Goal: Transaction & Acquisition: Purchase product/service

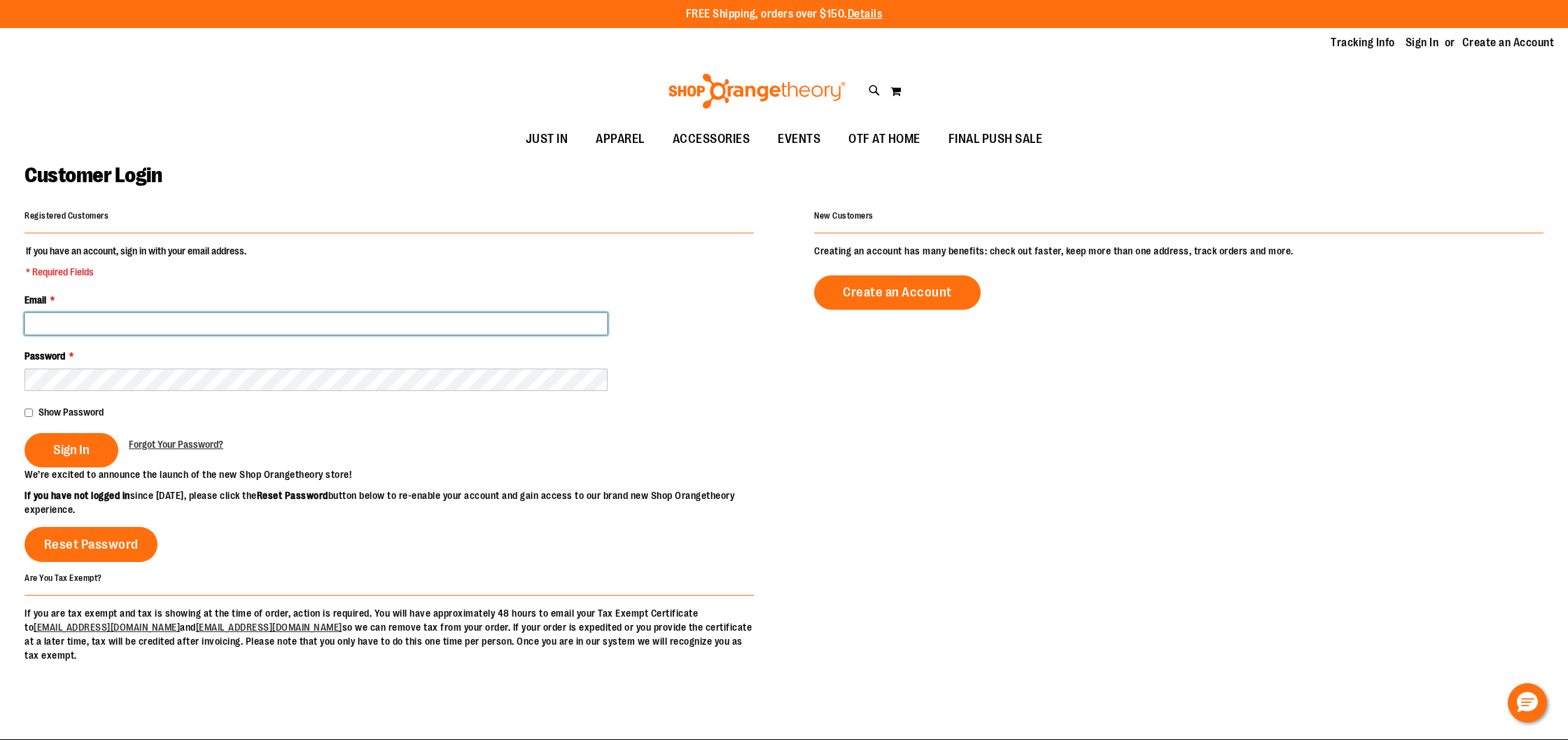
type input "**********"
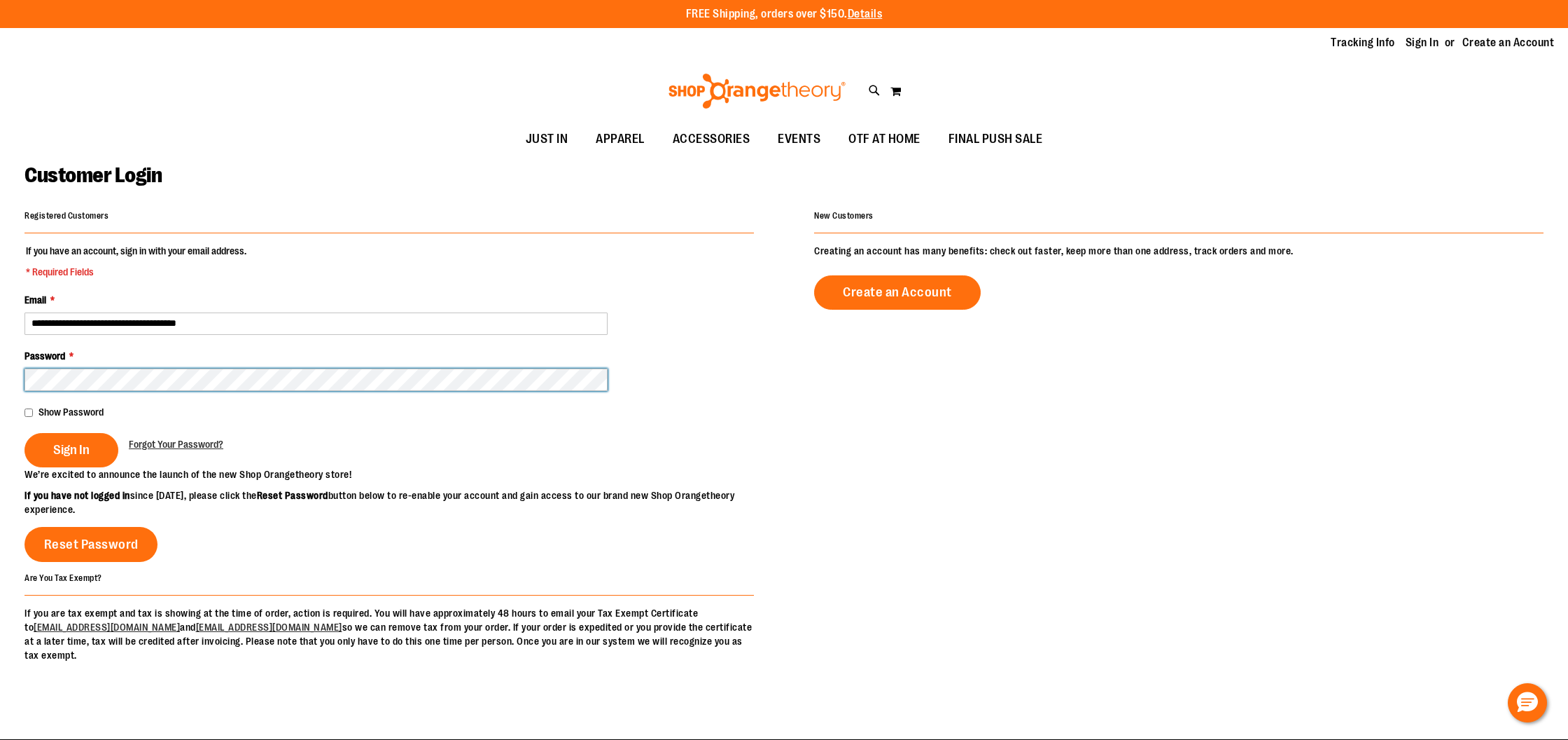
click at [71, 448] on button "Sign In" at bounding box center [71, 450] width 94 height 34
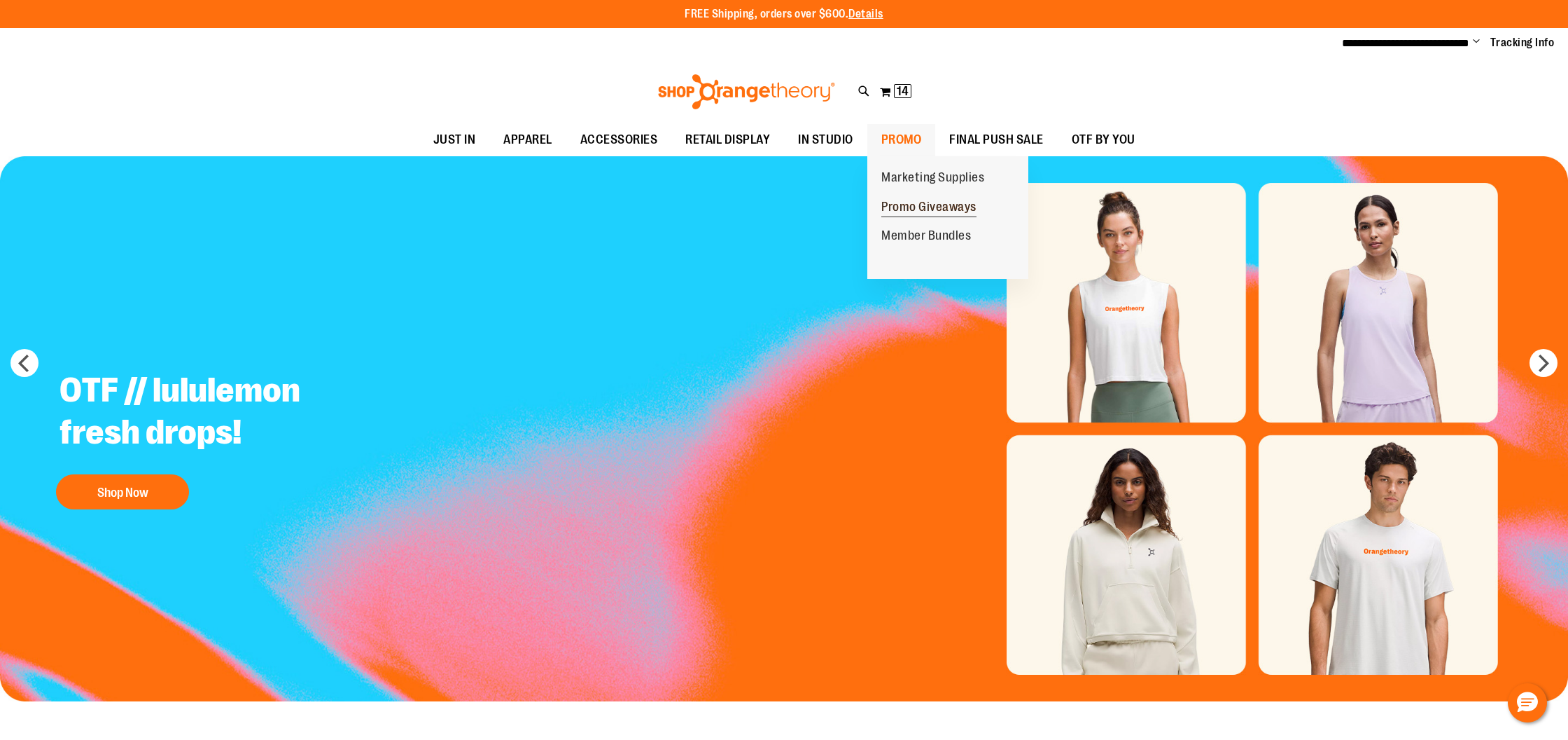
click at [908, 209] on span "Promo Giveaways" at bounding box center [929, 209] width 96 height 18
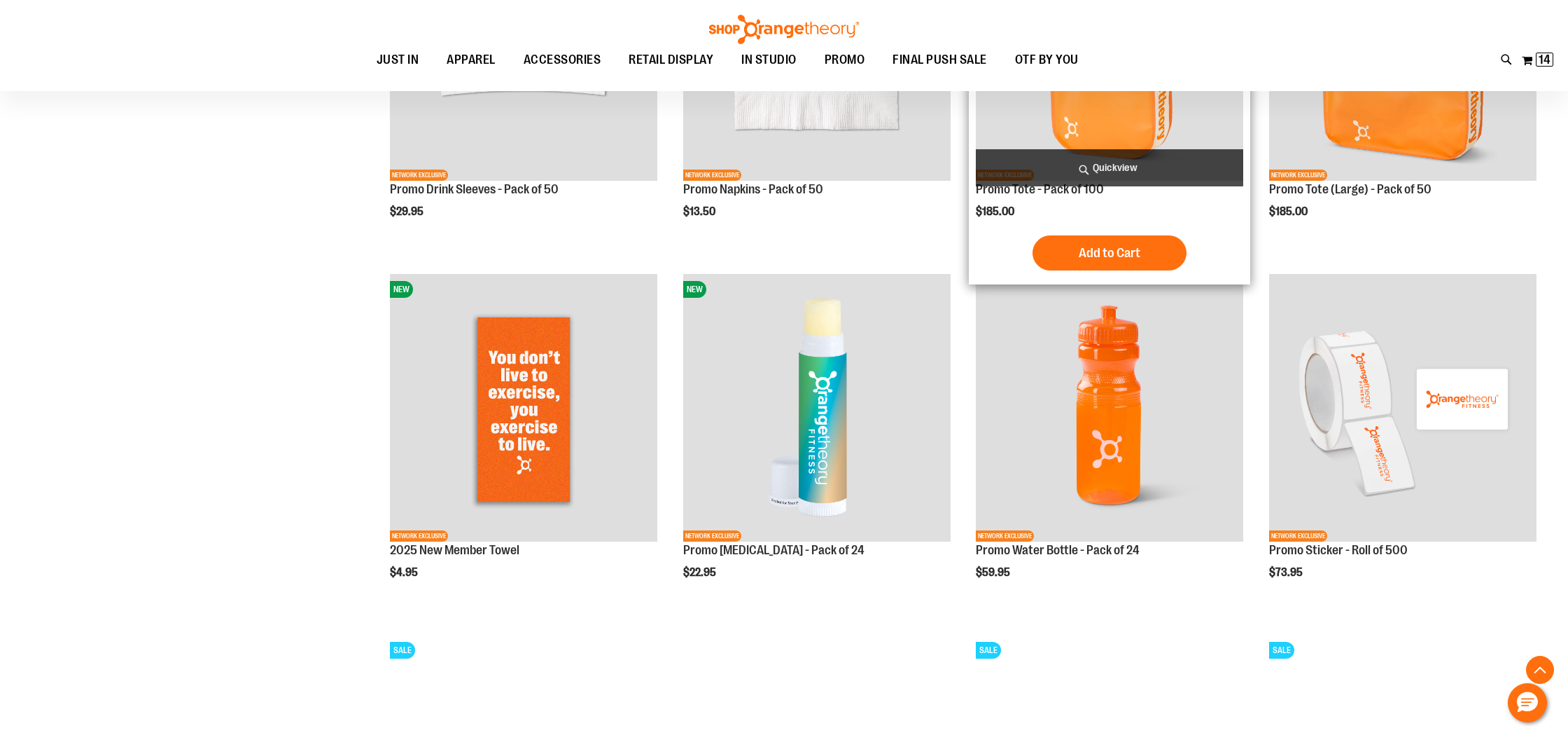
scroll to position [763, 0]
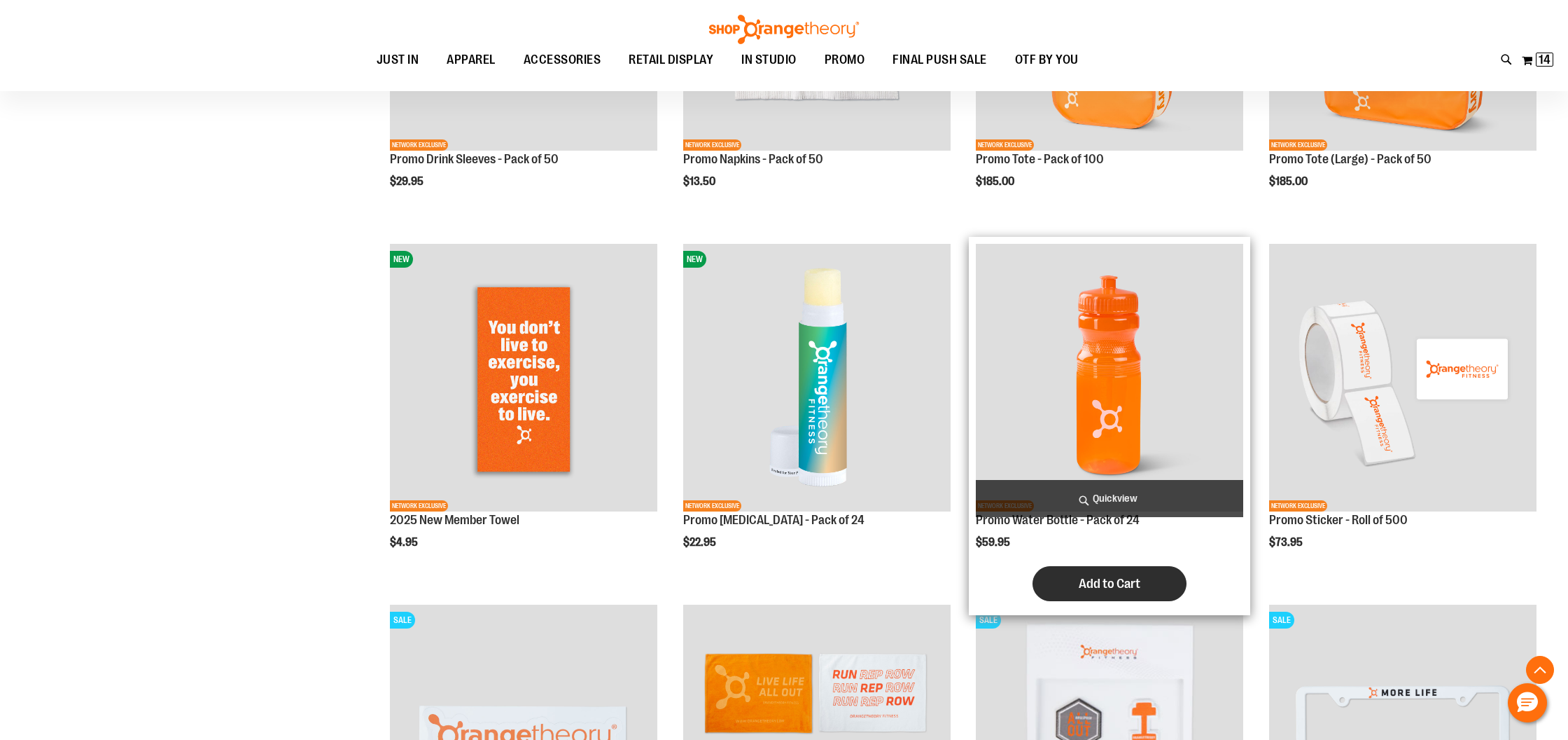
click at [1120, 585] on span "Add to Cart" at bounding box center [1109, 583] width 61 height 15
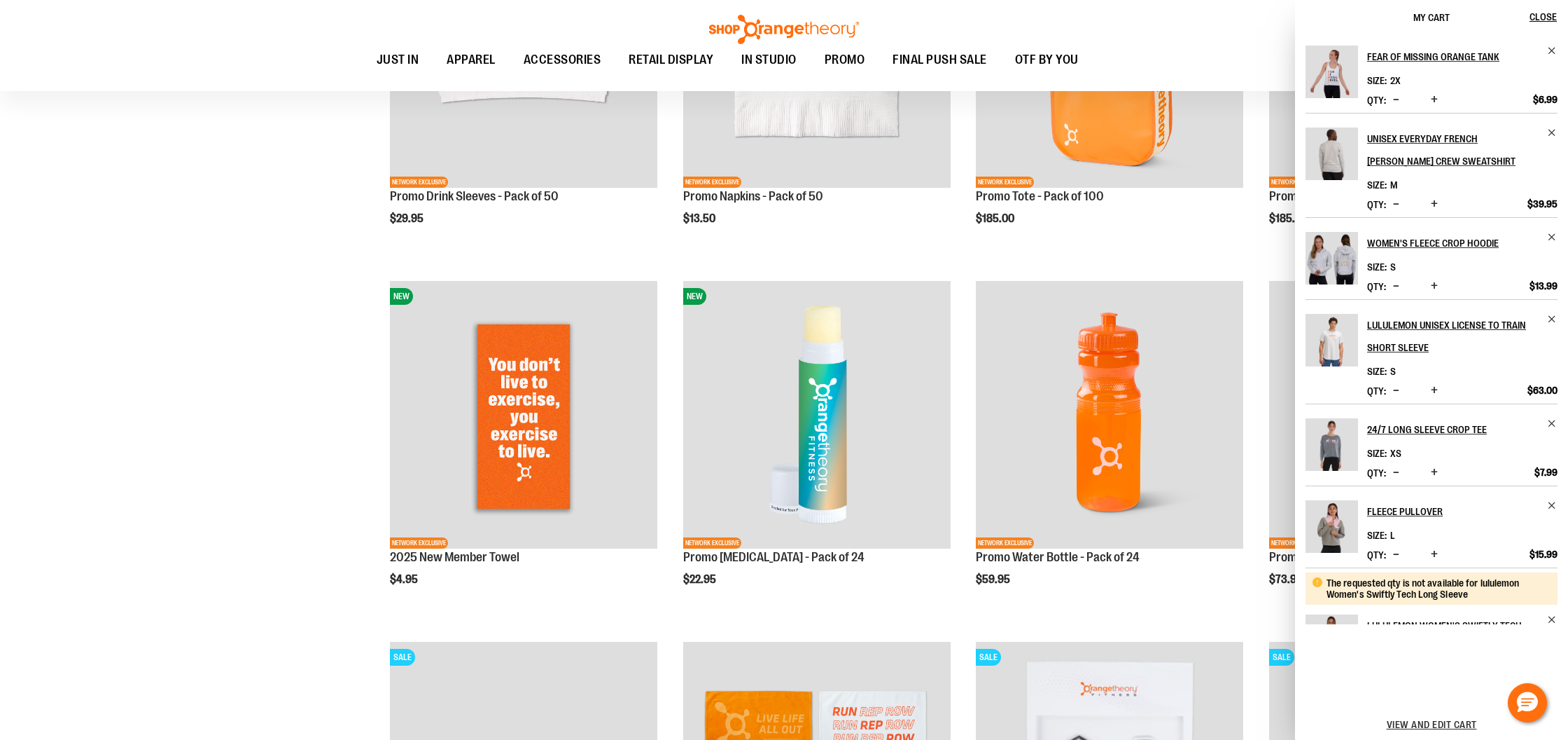
click at [236, 382] on div "**********" at bounding box center [784, 648] width 1519 height 2306
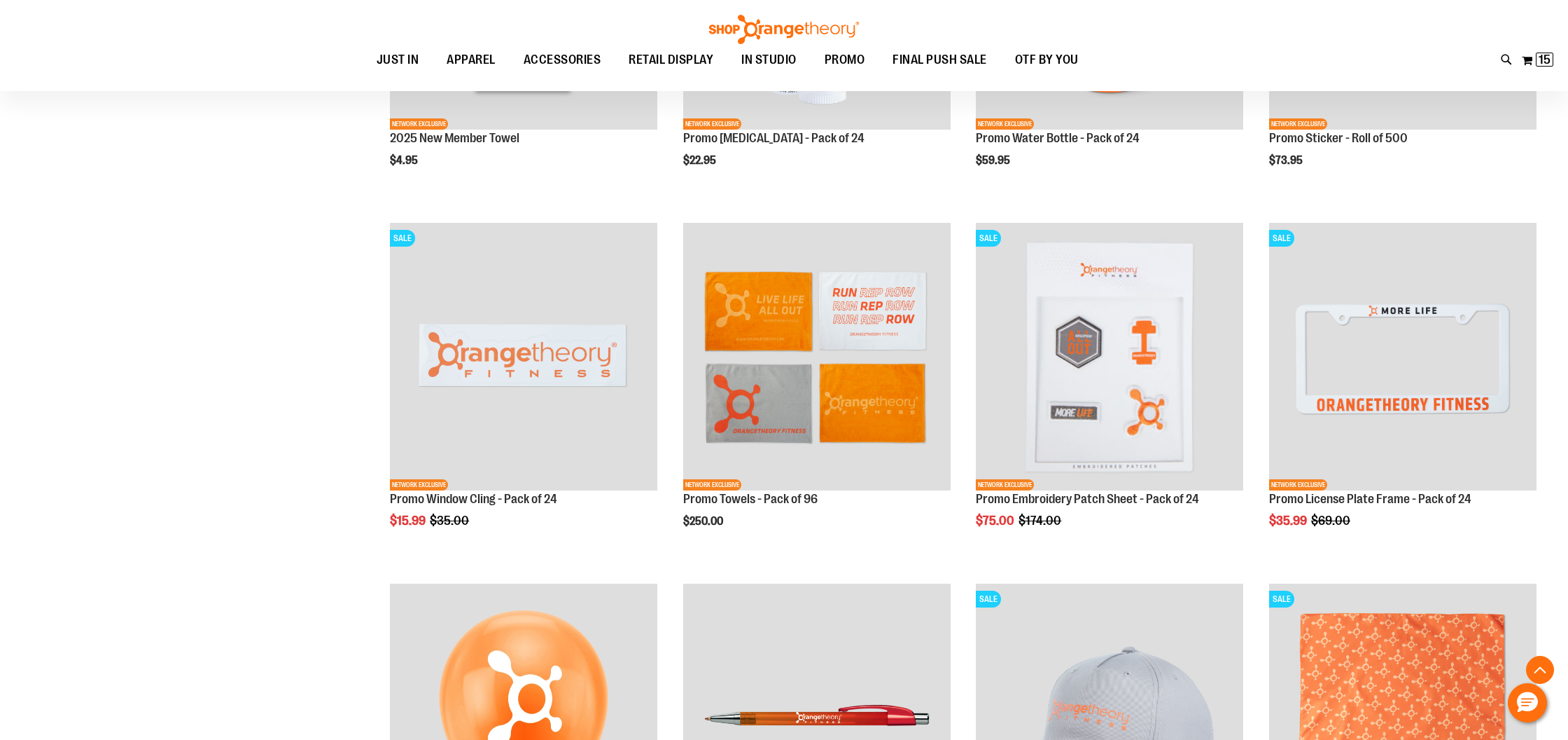
scroll to position [1200, 0]
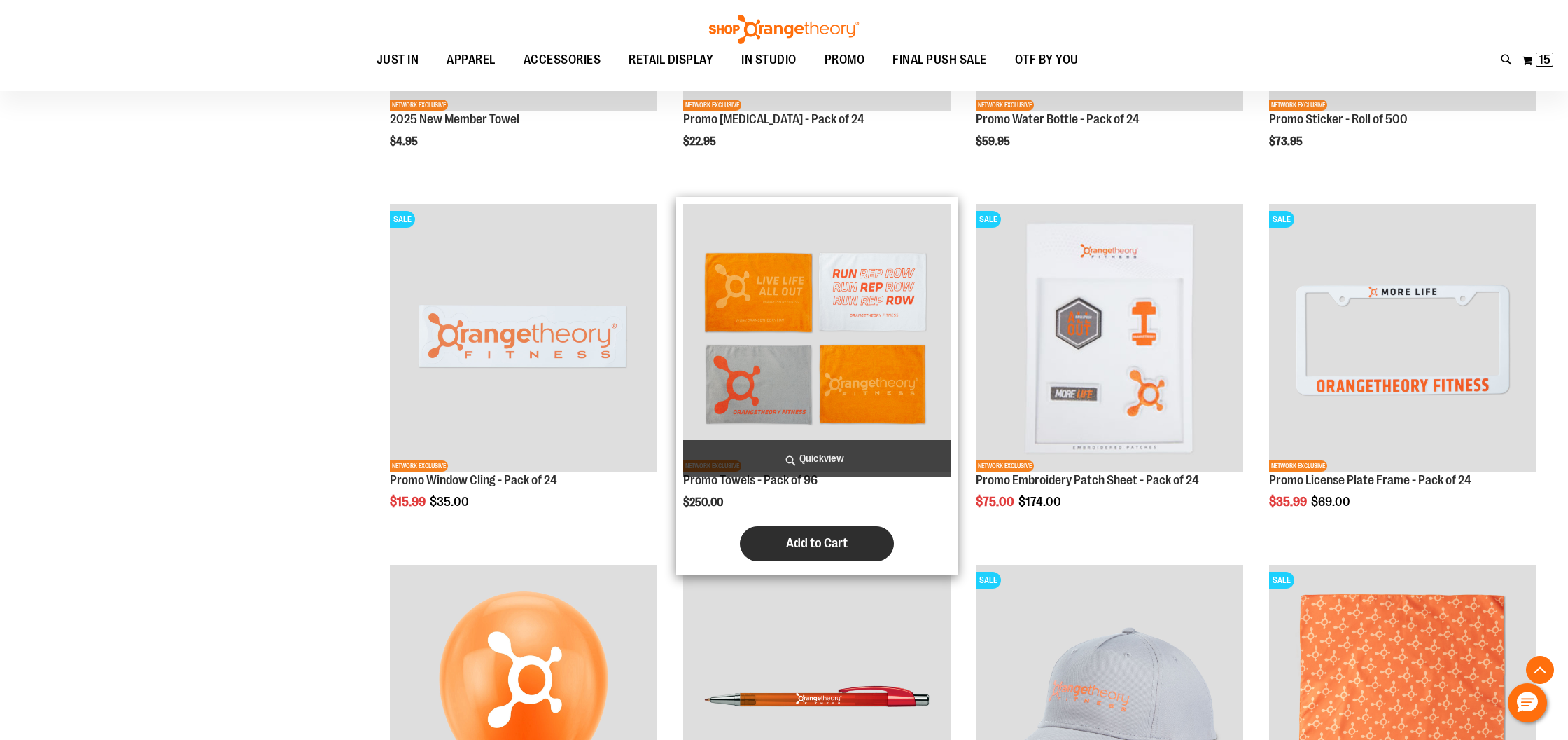
click at [799, 533] on button "Add to Cart" at bounding box center [817, 544] width 154 height 35
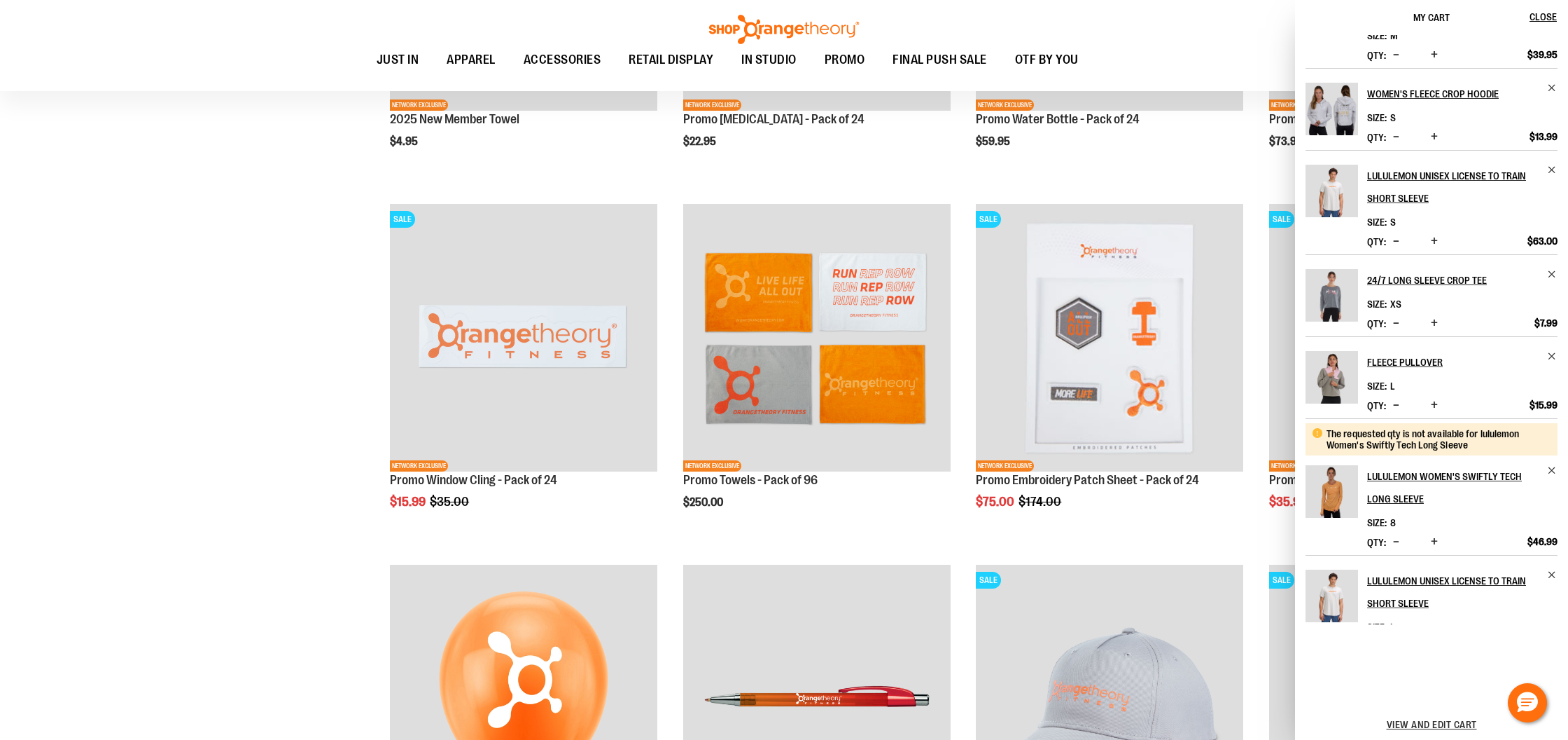
scroll to position [177, 0]
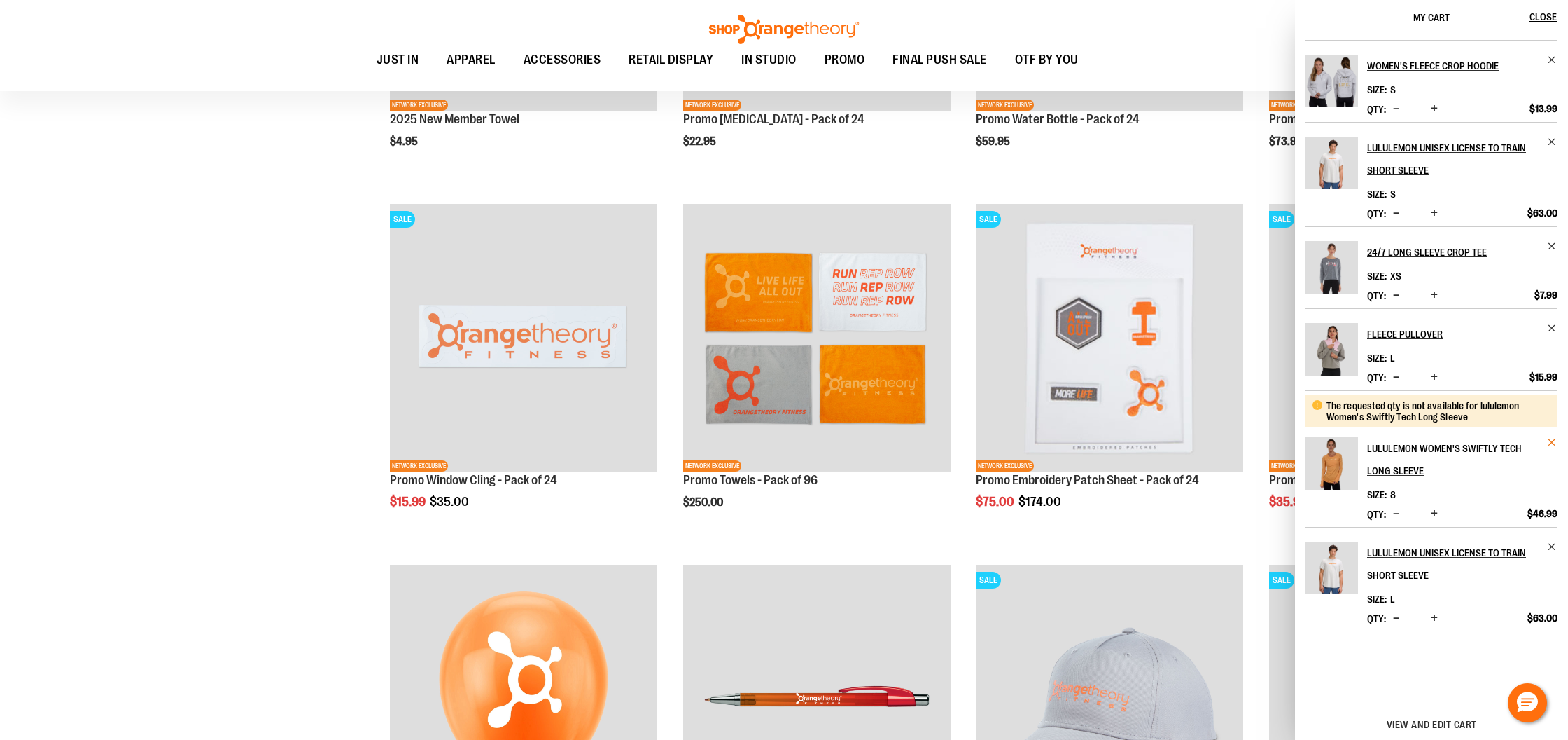
click at [1550, 439] on span "Remove item" at bounding box center [1552, 442] width 10 height 10
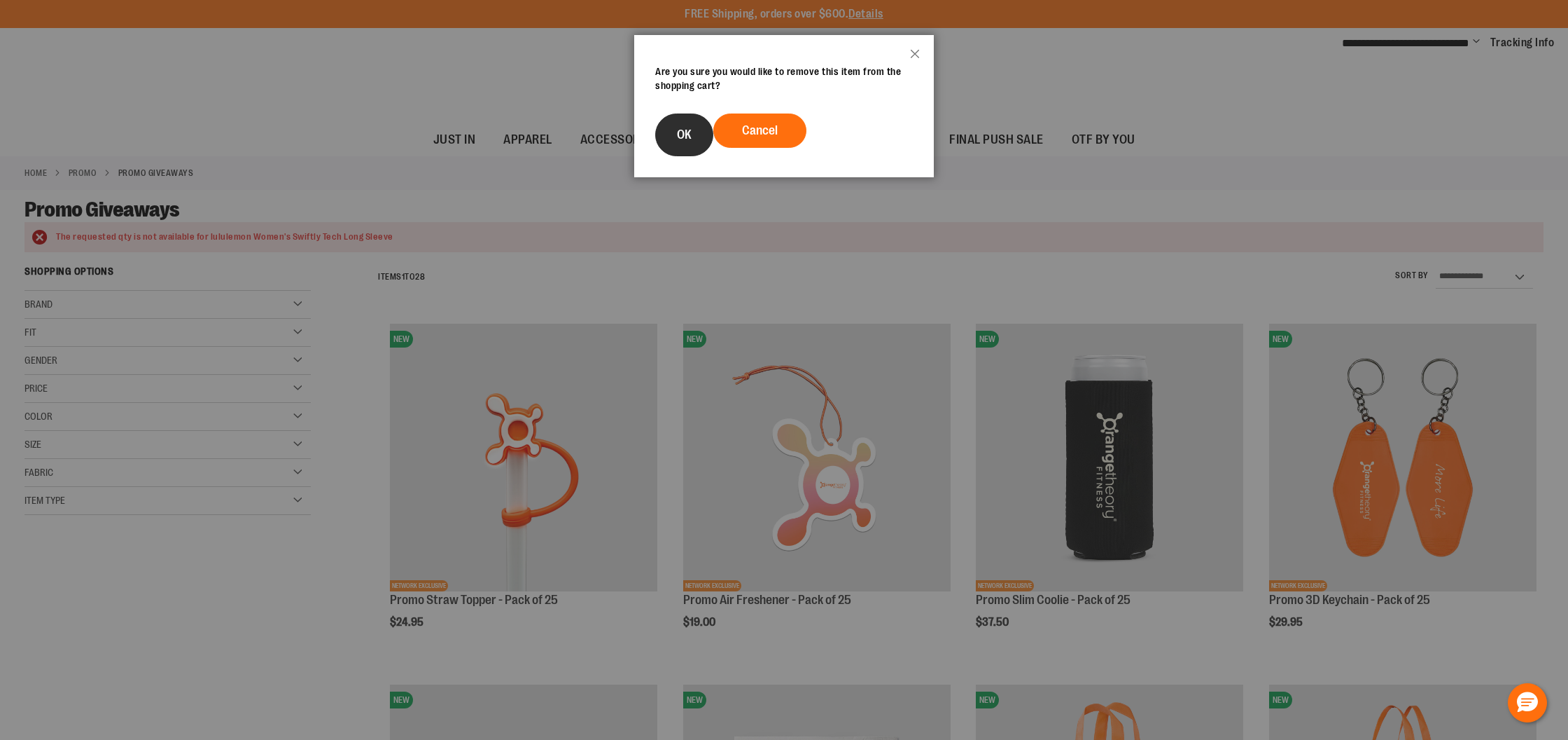
click at [671, 136] on button "OK" at bounding box center [684, 135] width 58 height 43
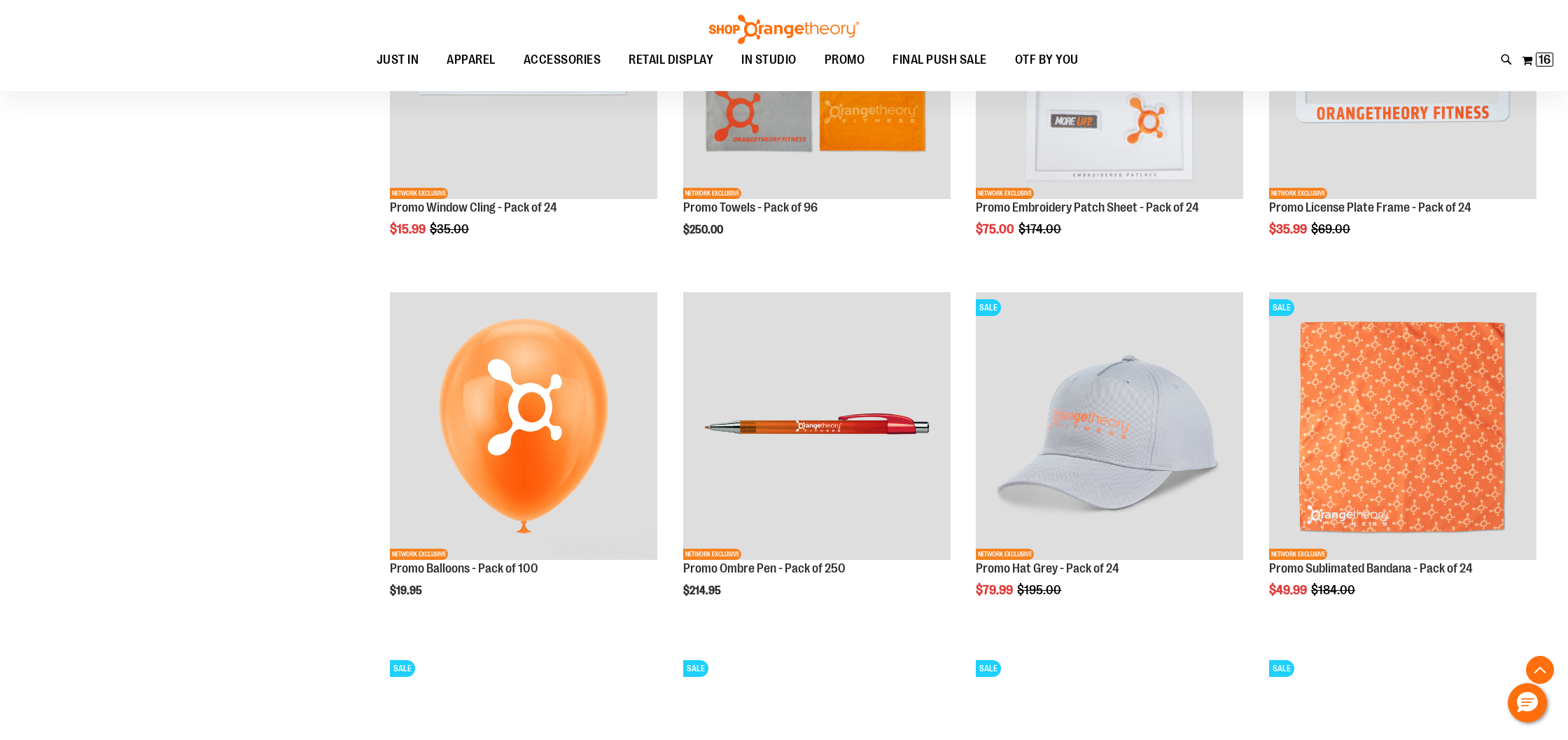
scroll to position [1476, 0]
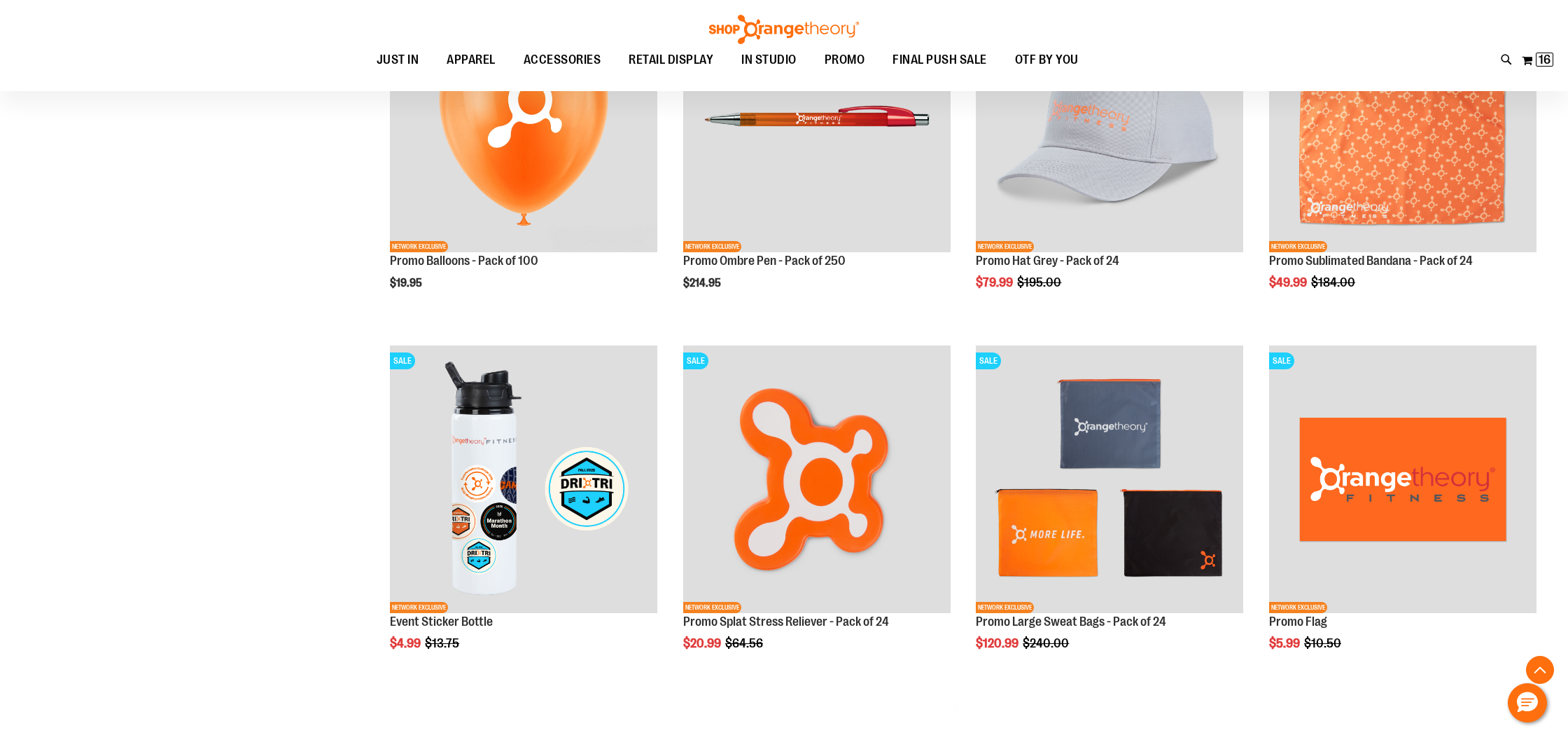
scroll to position [1889, 0]
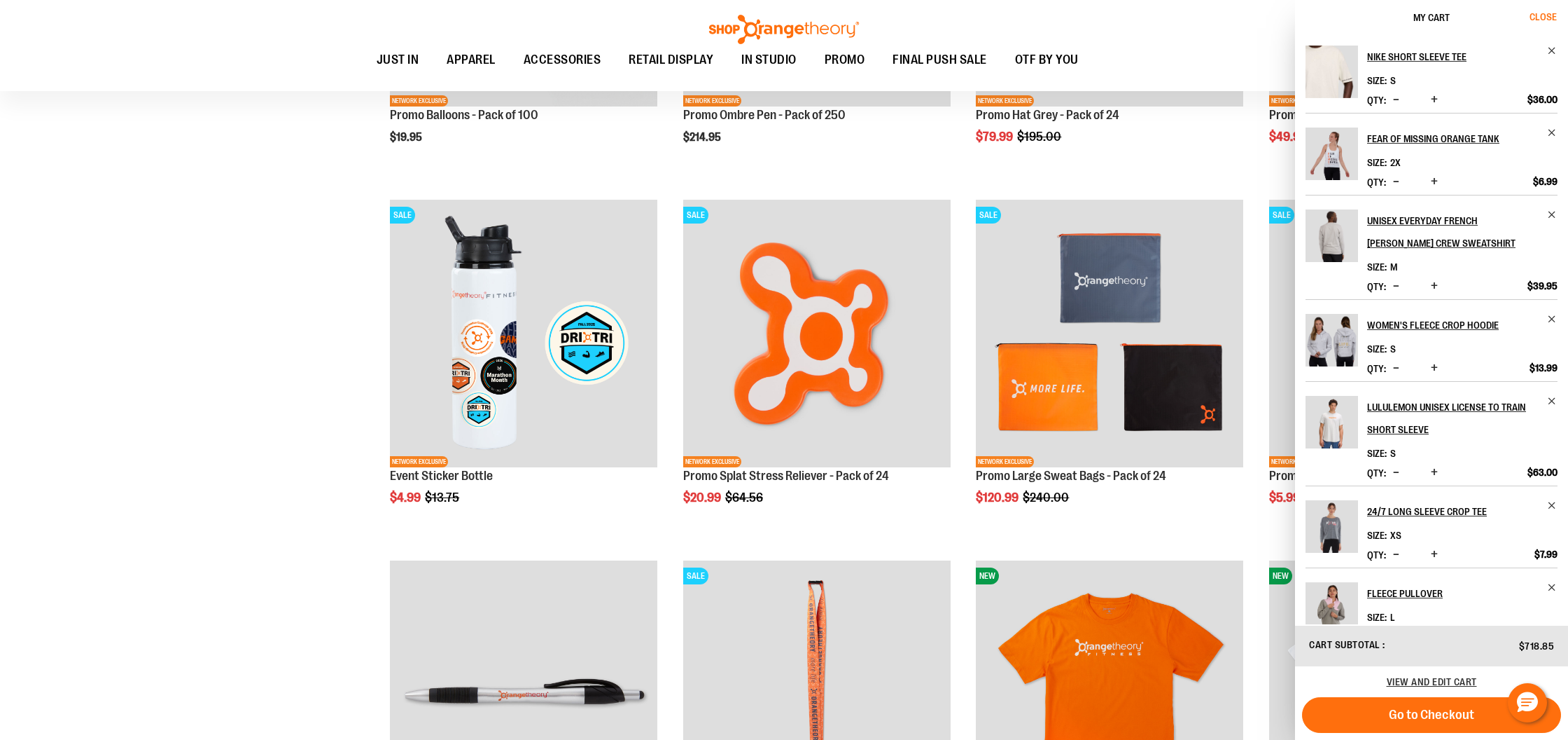
click at [1543, 14] on span "Close" at bounding box center [1542, 16] width 27 height 11
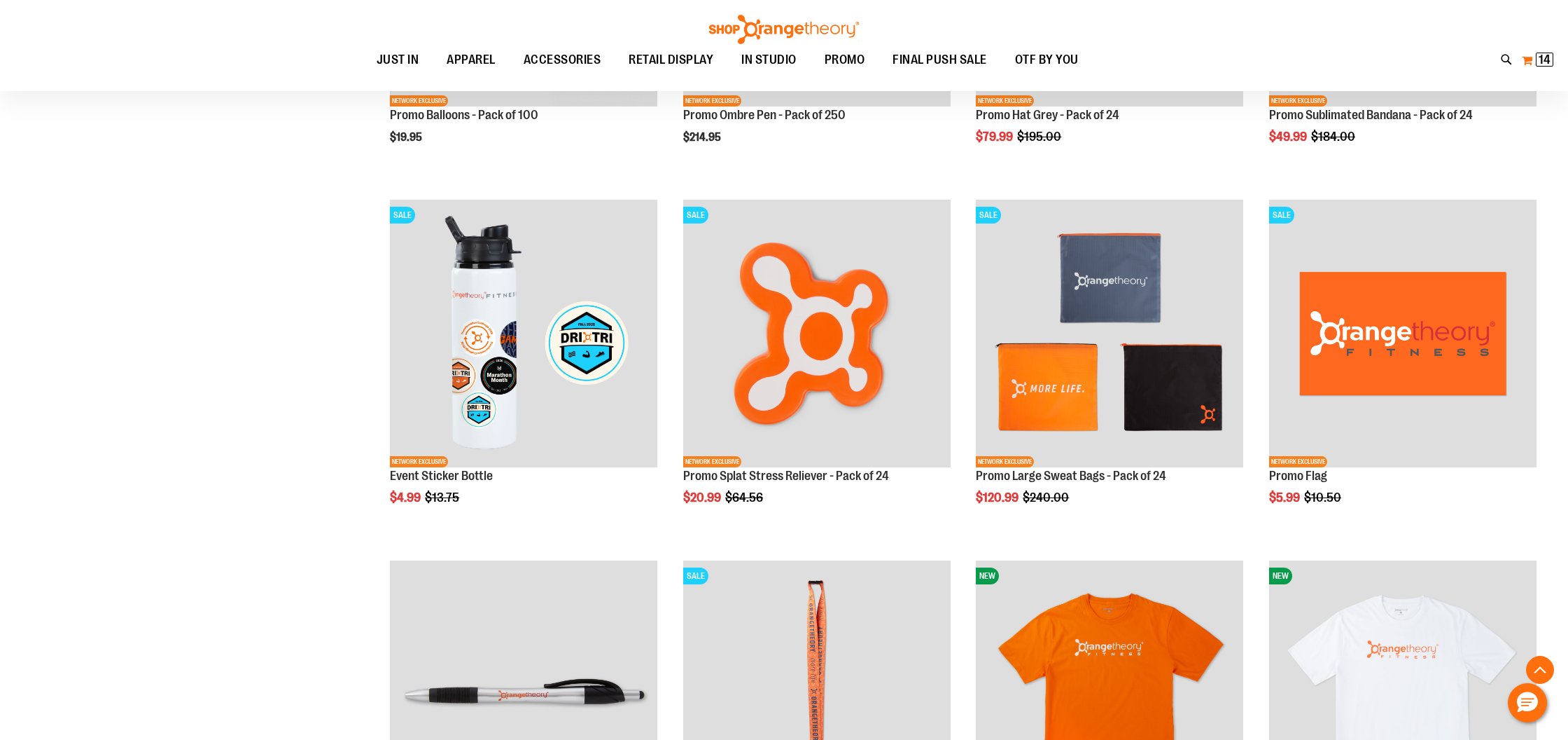
click at [1527, 61] on button "My Cart 14 14 items" at bounding box center [1537, 60] width 33 height 23
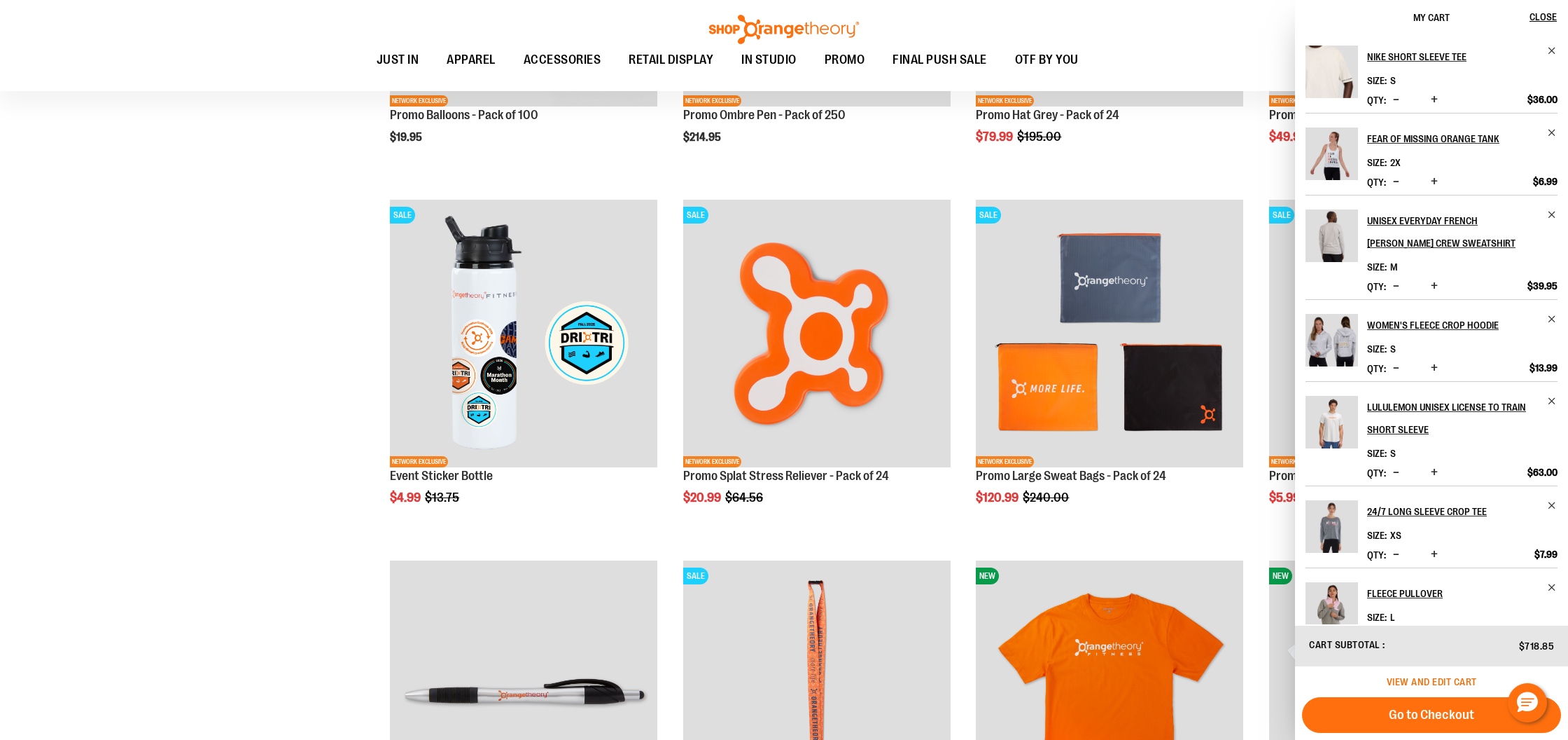
click at [1433, 683] on span "View and edit cart" at bounding box center [1432, 681] width 90 height 11
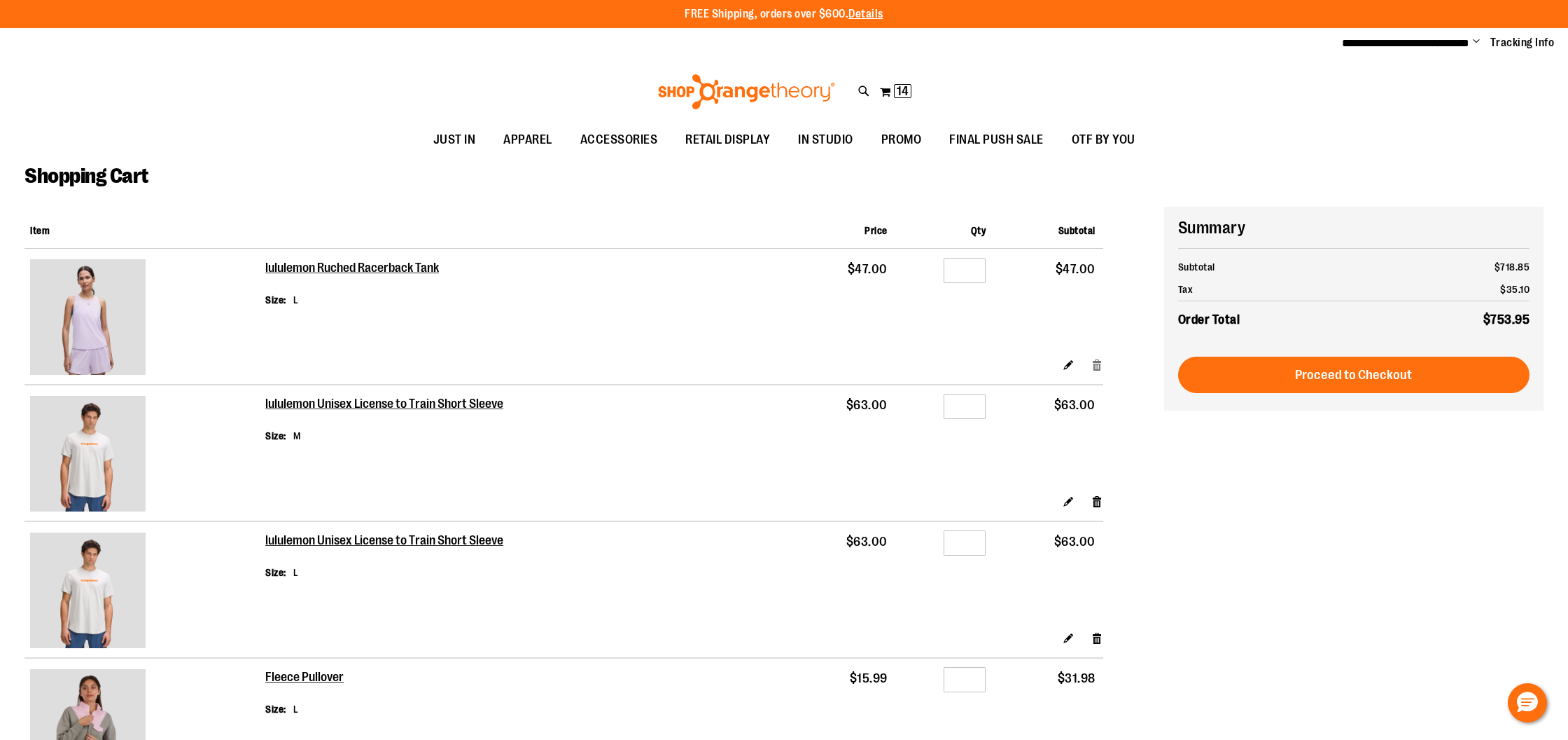
click at [1098, 361] on link "Remove item" at bounding box center [1098, 365] width 12 height 15
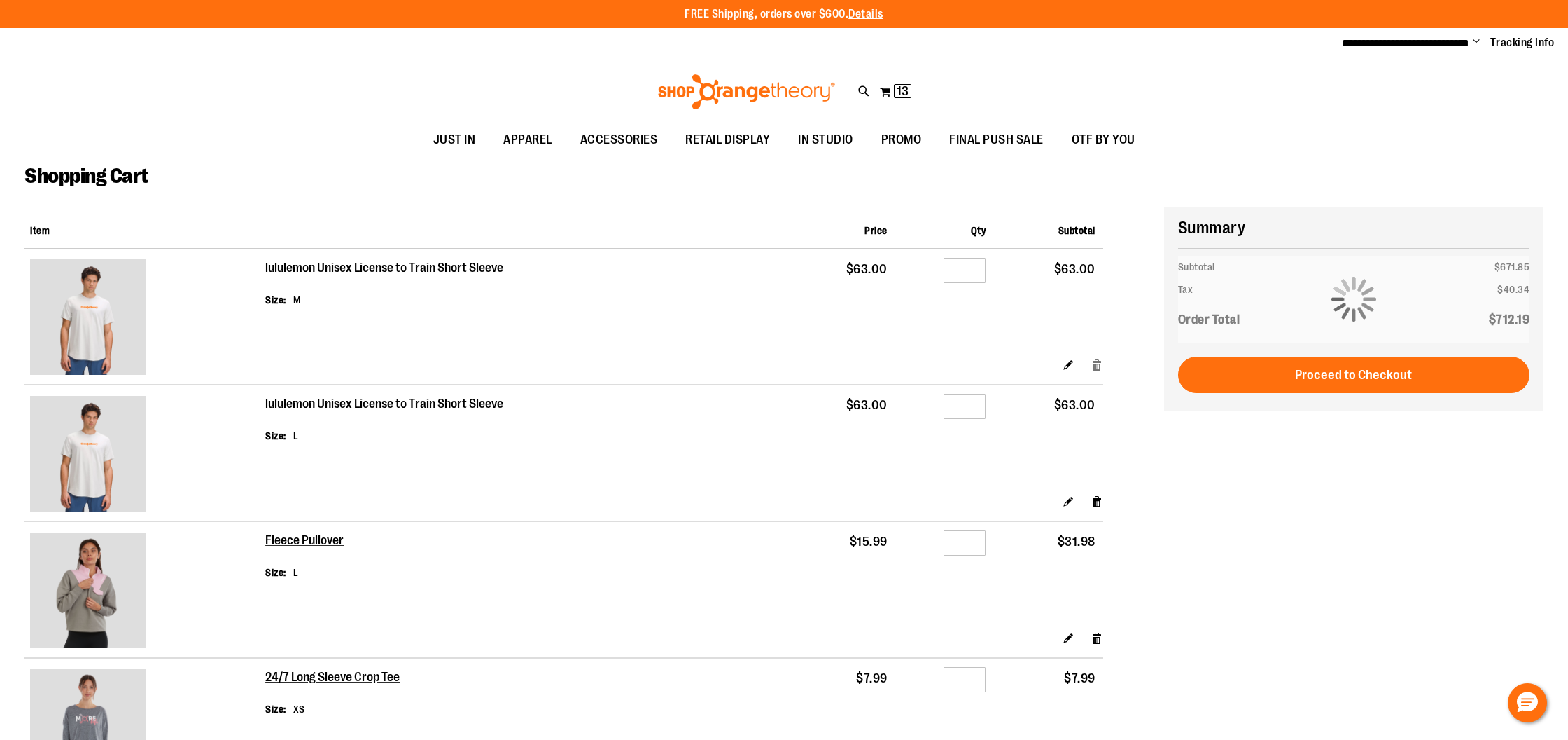
click at [1098, 358] on link "Remove item" at bounding box center [1098, 365] width 12 height 15
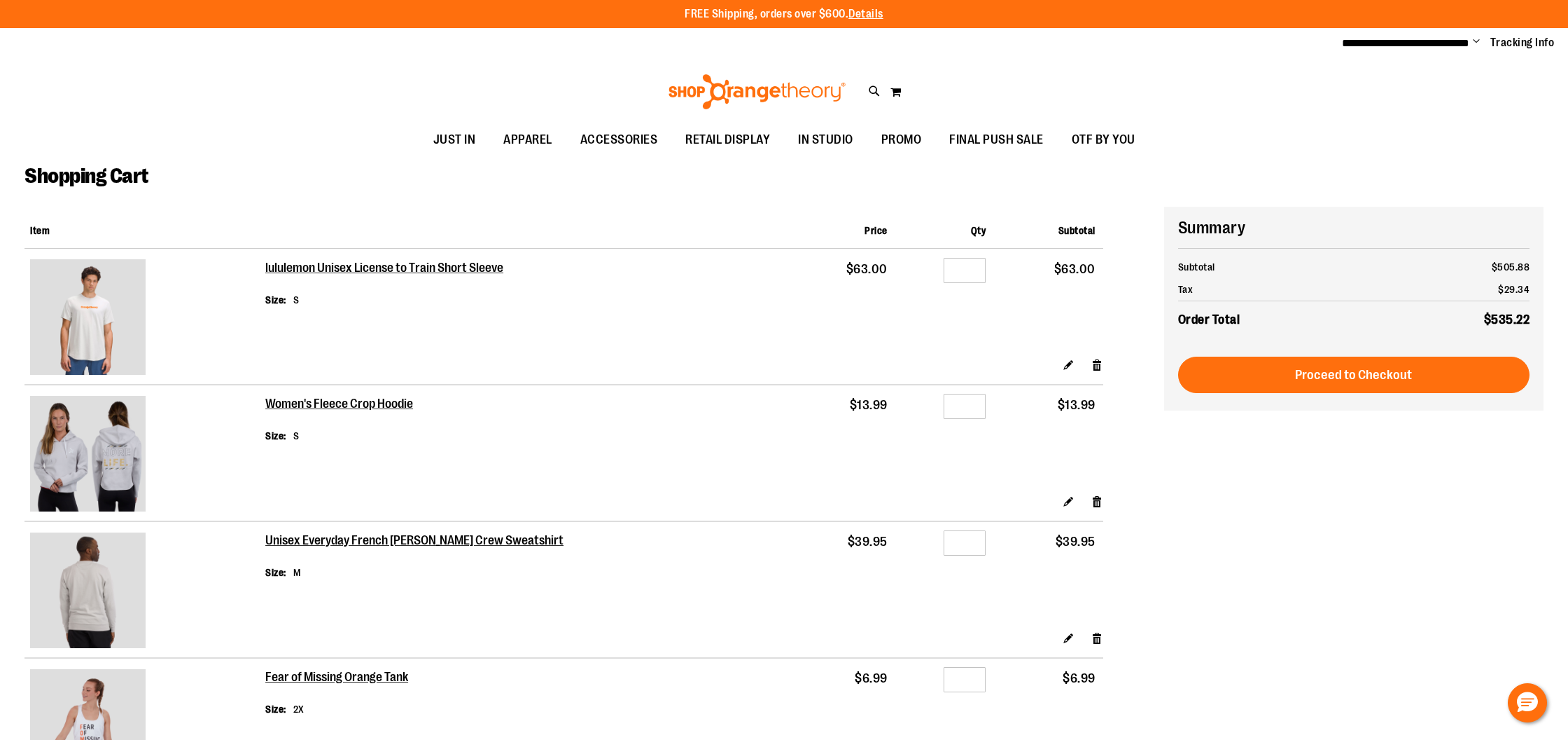
click at [1102, 358] on link "Remove item" at bounding box center [1098, 365] width 12 height 15
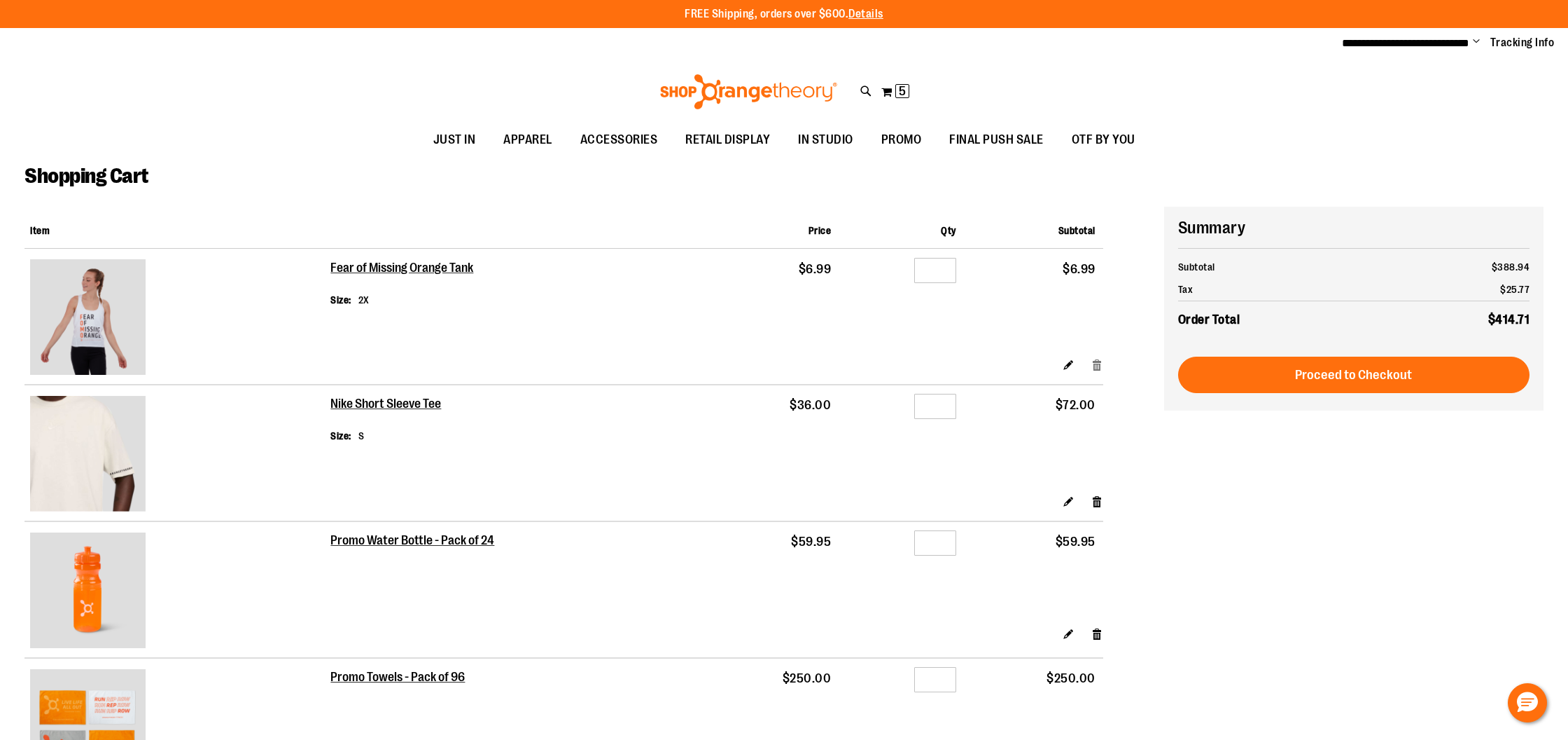
click at [1094, 358] on link "Remove item" at bounding box center [1098, 365] width 12 height 15
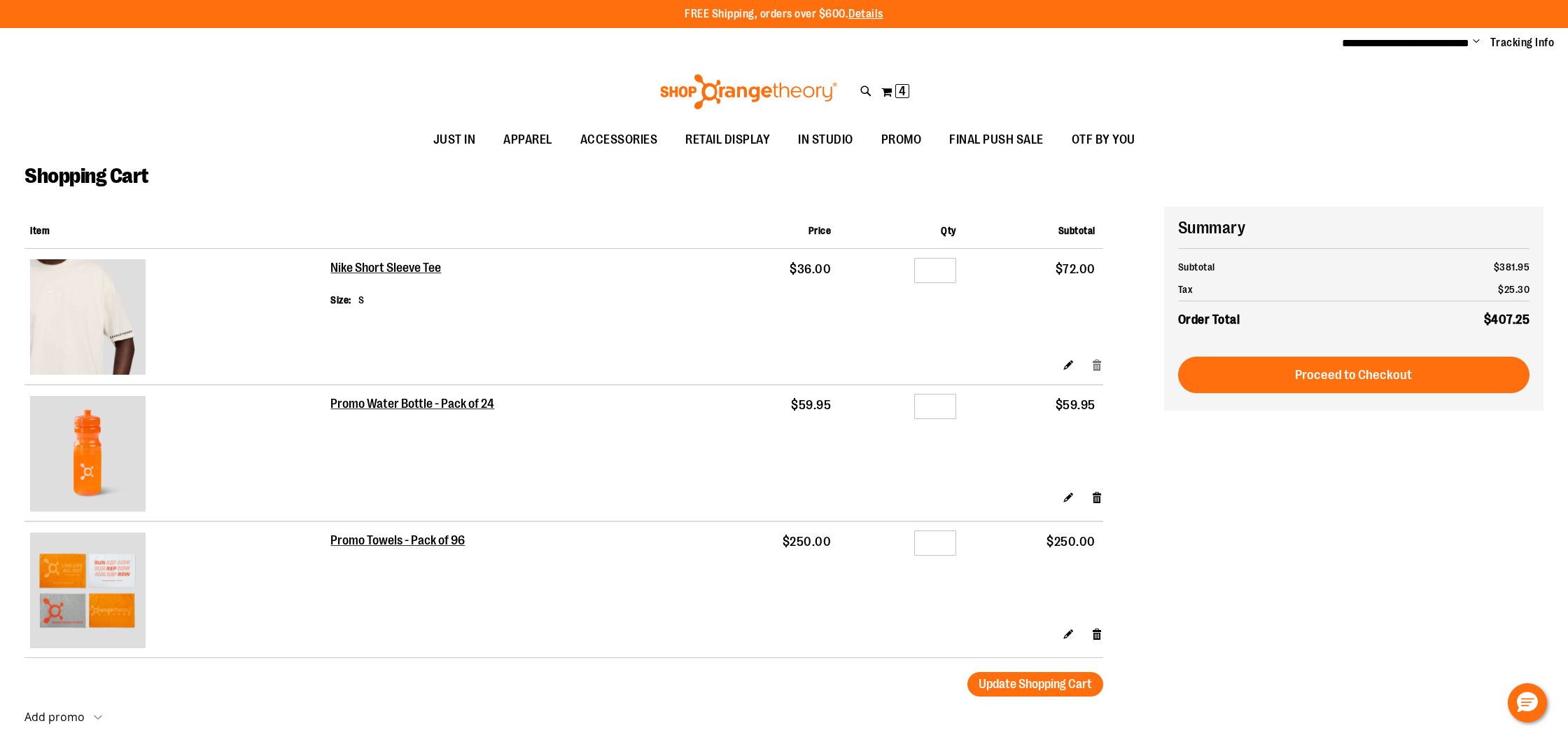
click at [1101, 358] on link "Remove item" at bounding box center [1098, 365] width 12 height 15
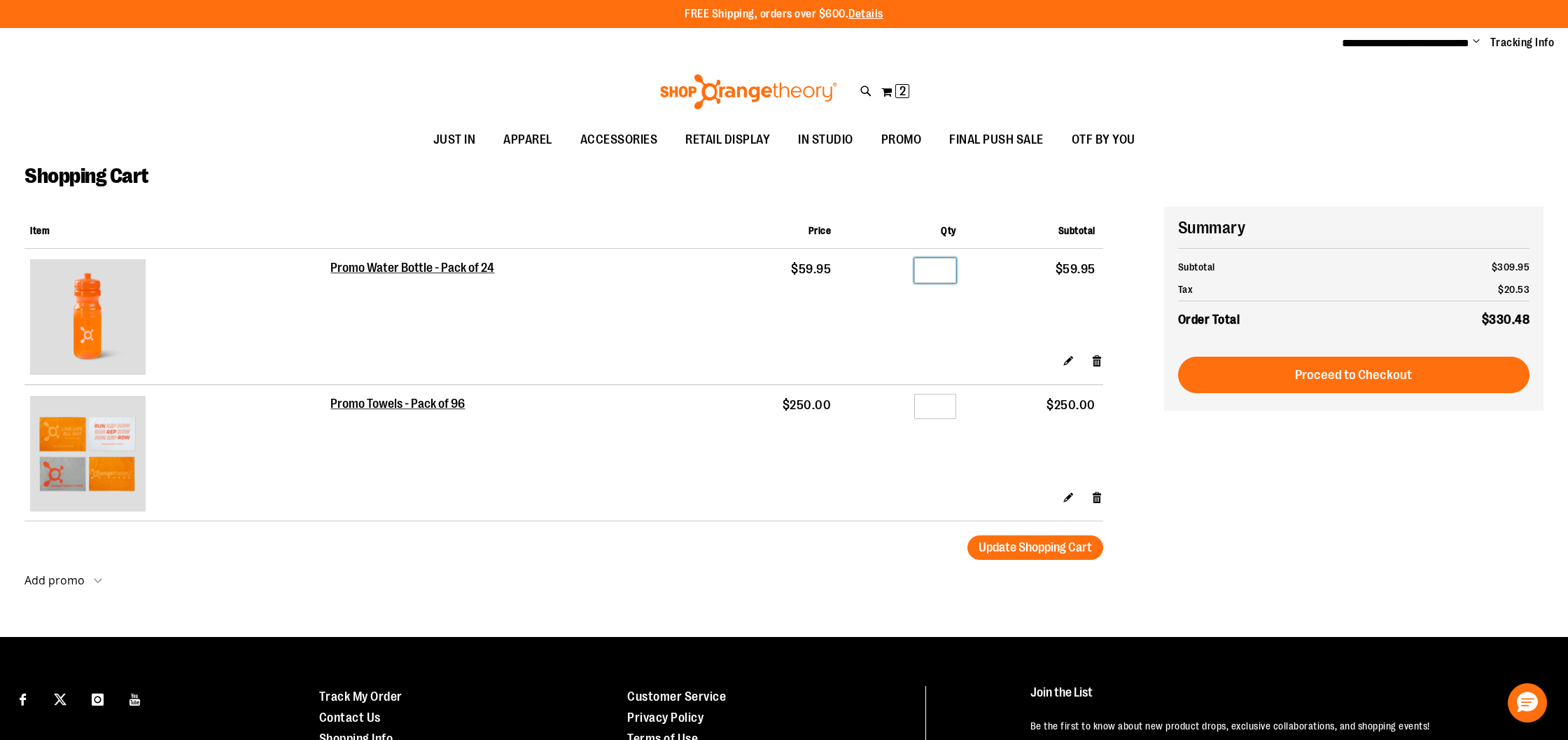
click at [950, 263] on input "*" at bounding box center [936, 270] width 42 height 26
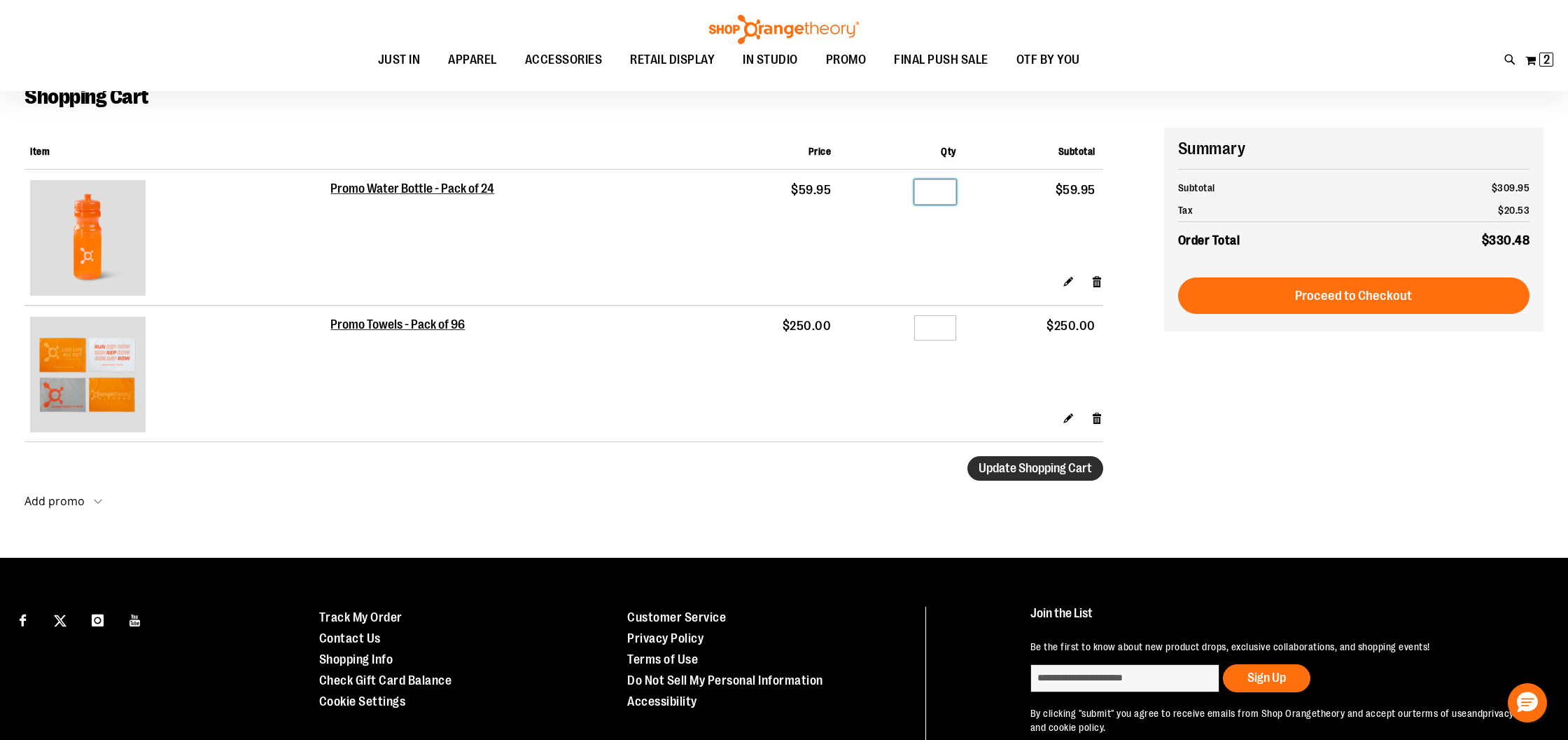
scroll to position [79, 0]
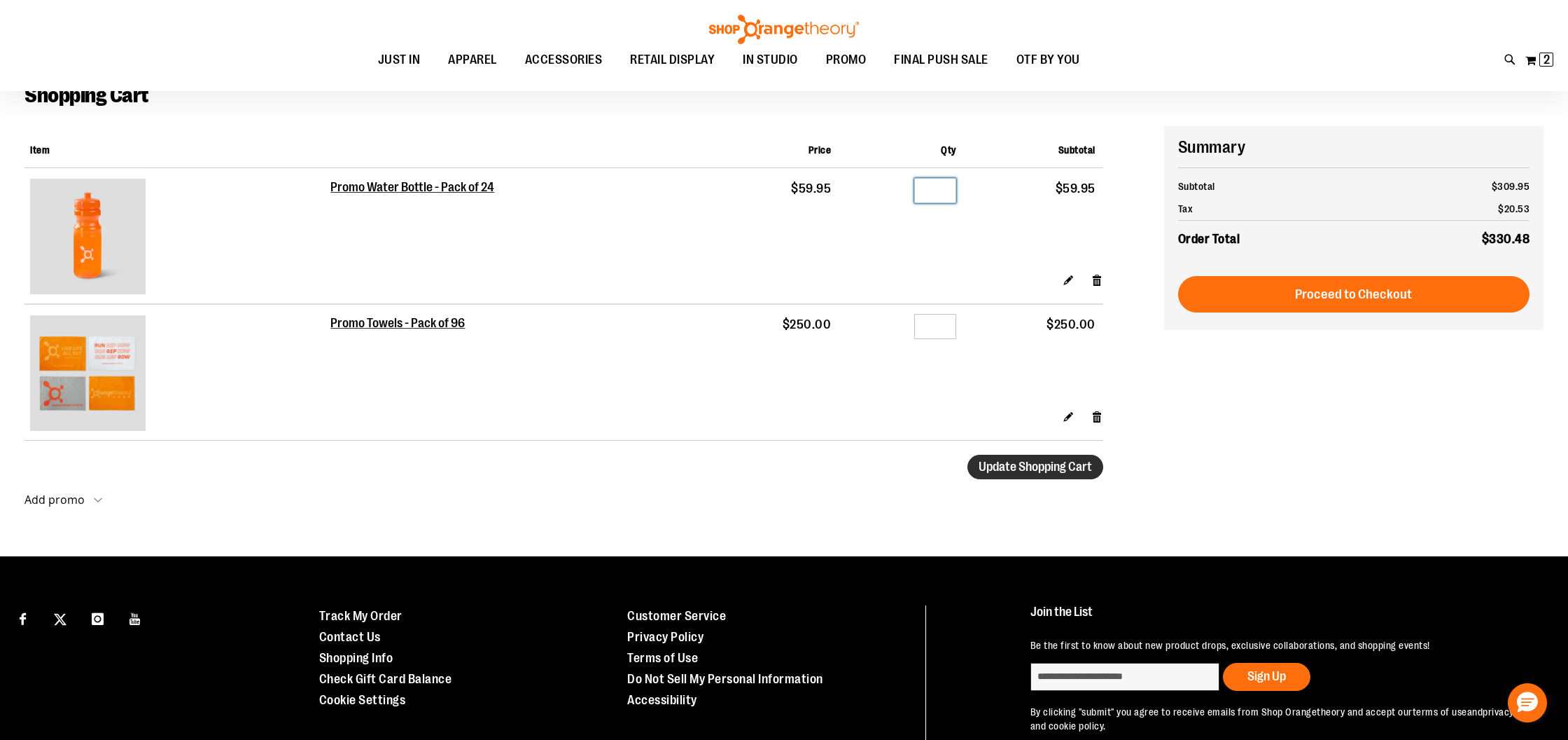
type input "*"
click at [1047, 474] on button "Update Shopping Cart" at bounding box center [1036, 467] width 136 height 25
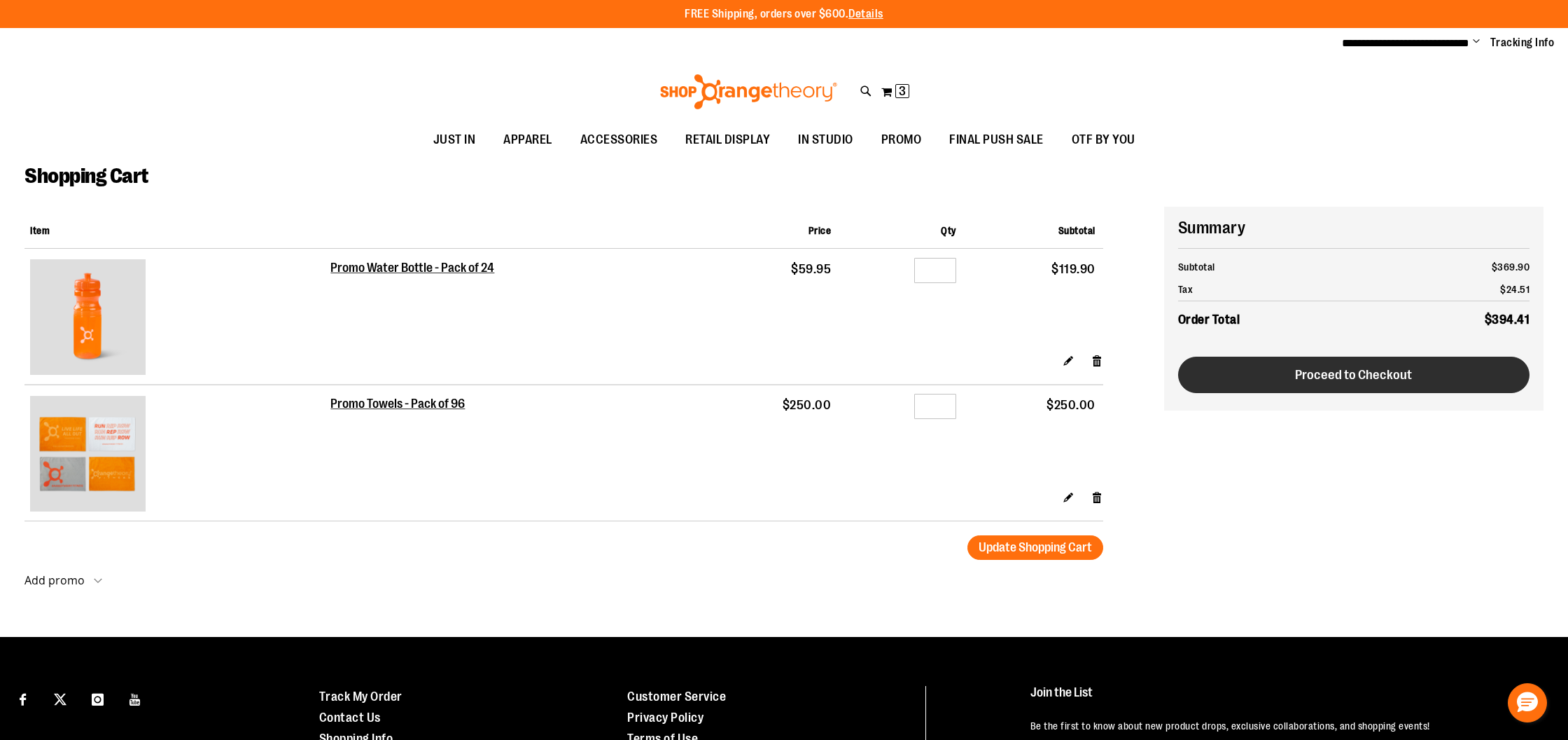
click at [1306, 377] on span "Proceed to Checkout" at bounding box center [1354, 374] width 117 height 15
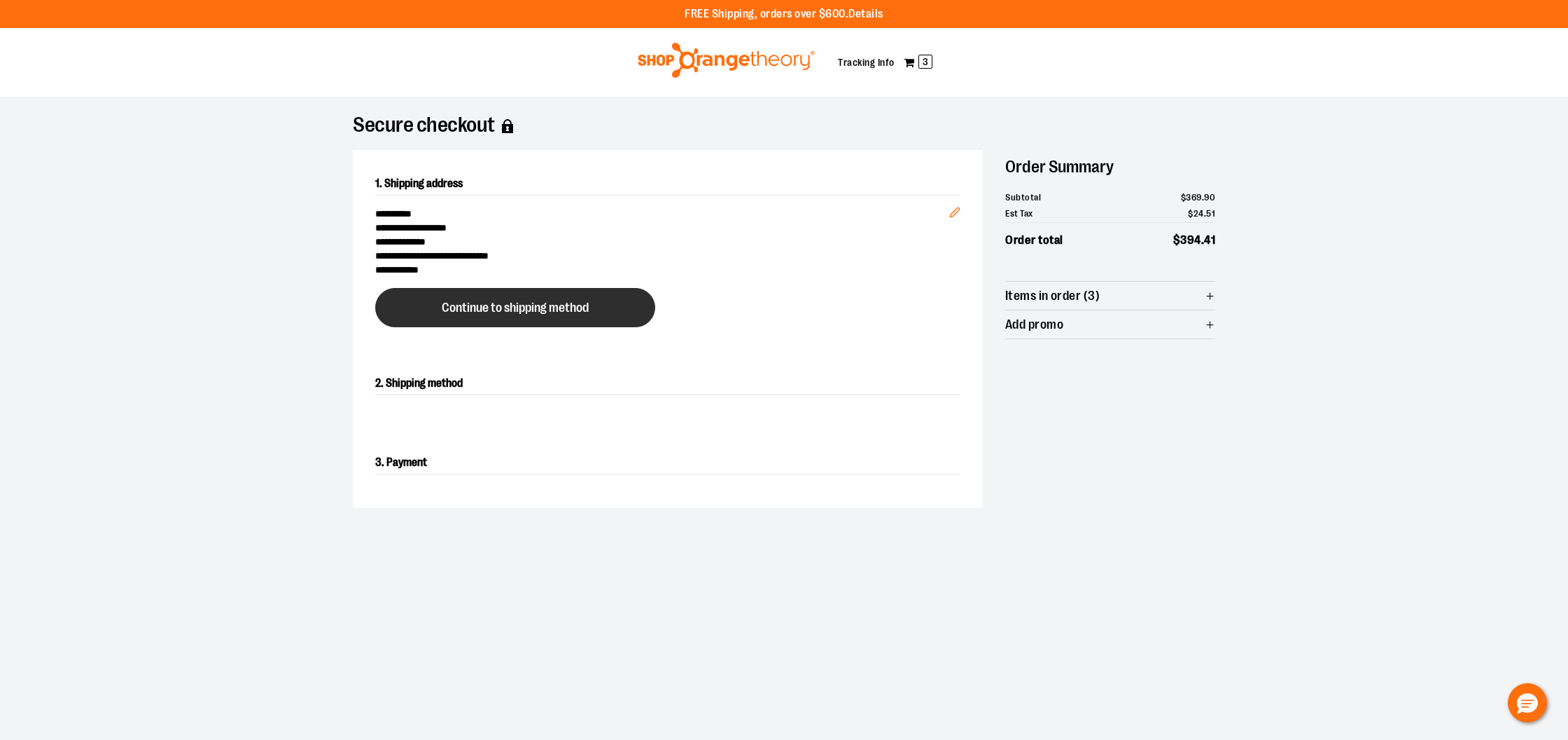
click at [557, 298] on button "Continue to shipping method" at bounding box center [516, 308] width 280 height 39
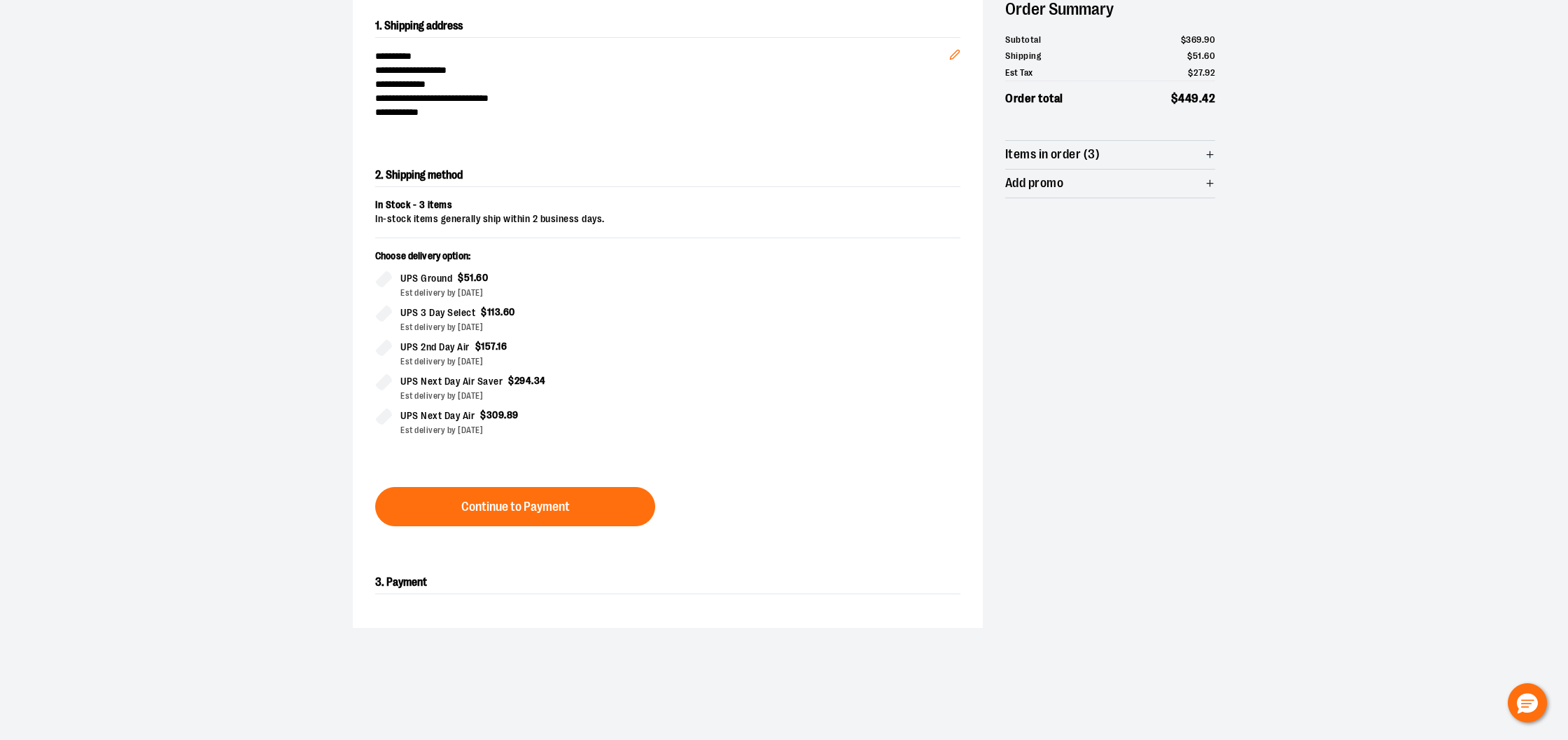
scroll to position [155, 0]
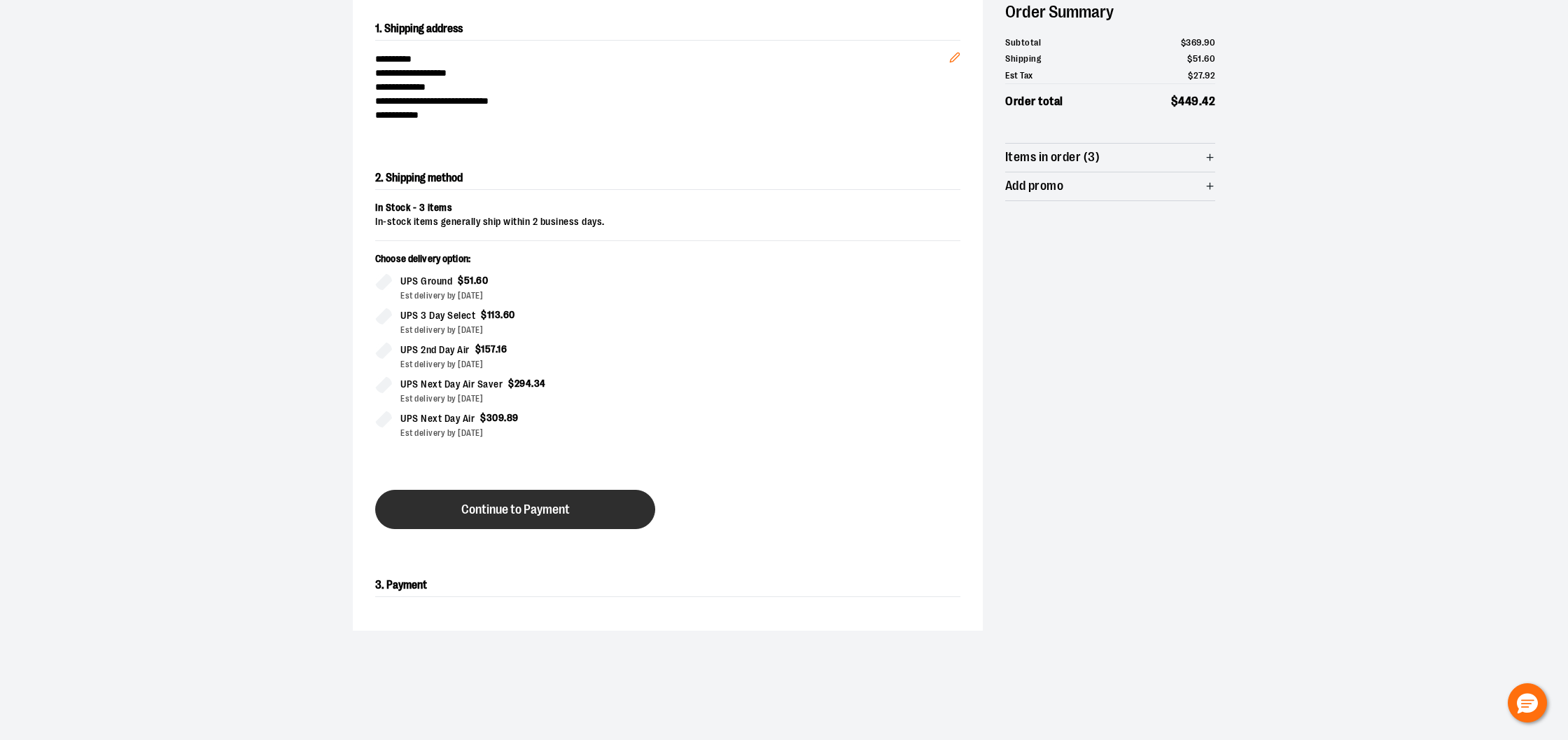
click at [573, 516] on button "Continue to Payment" at bounding box center [516, 509] width 280 height 39
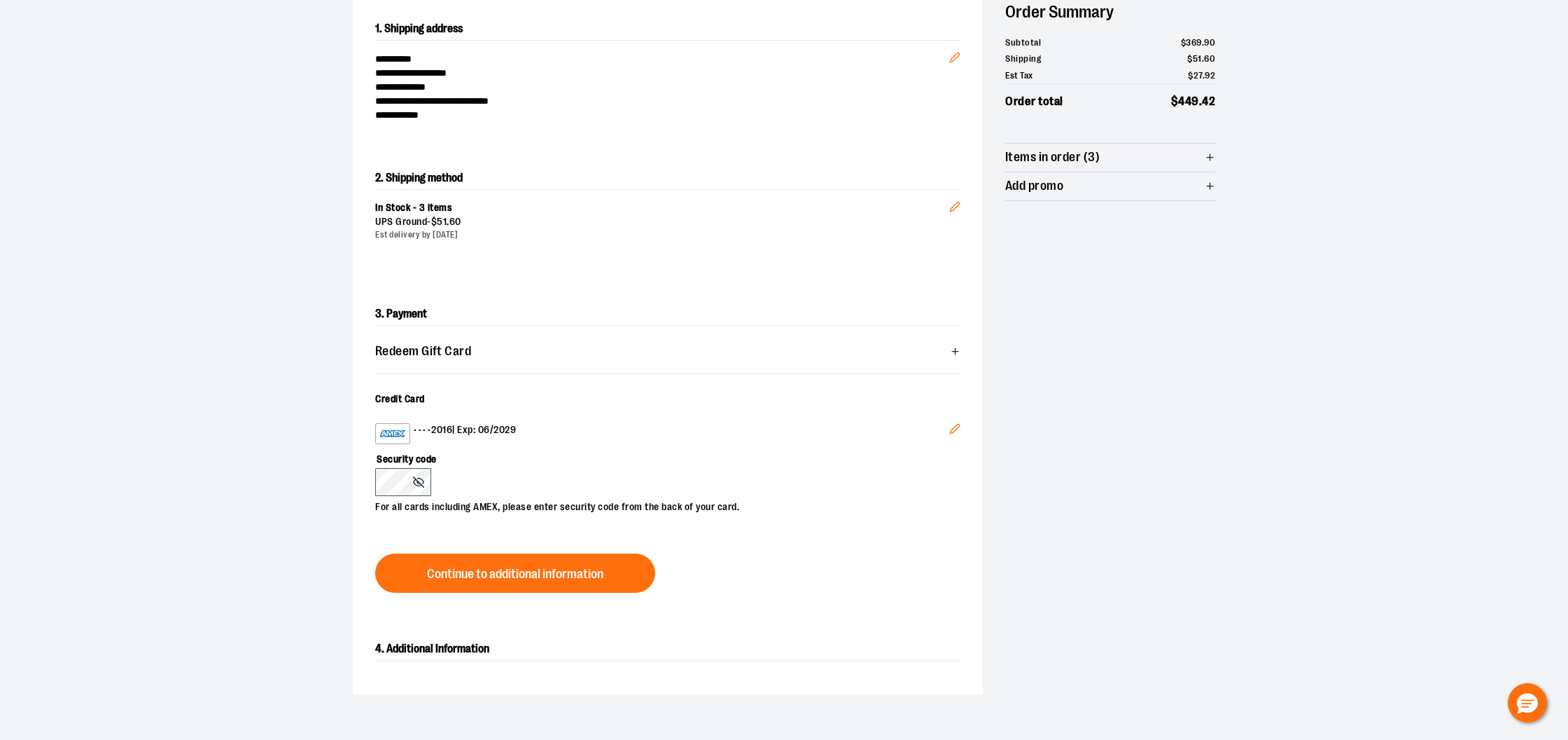
click at [956, 430] on icon "Edit" at bounding box center [955, 428] width 11 height 11
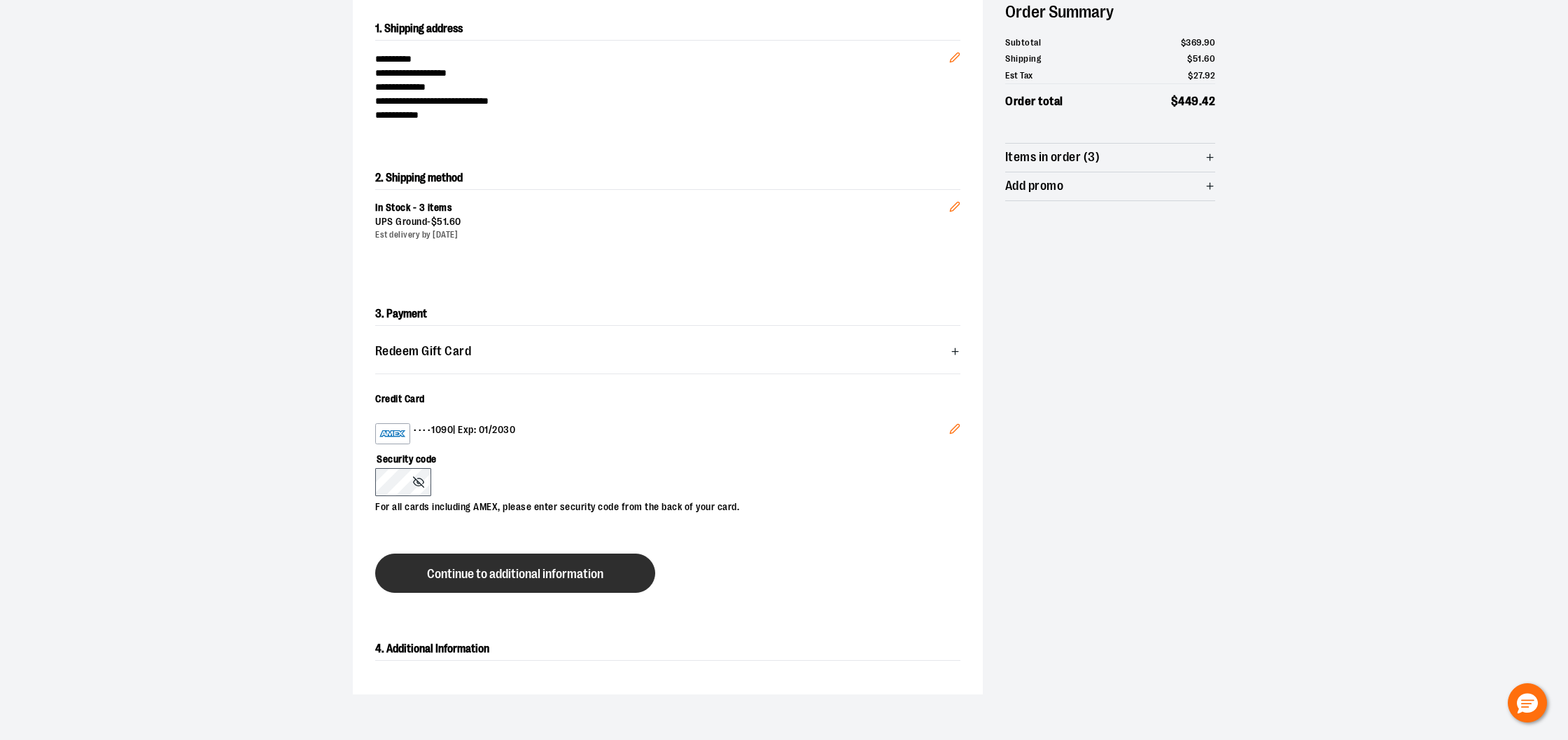
click at [486, 580] on button "Continue to additional information" at bounding box center [516, 573] width 280 height 39
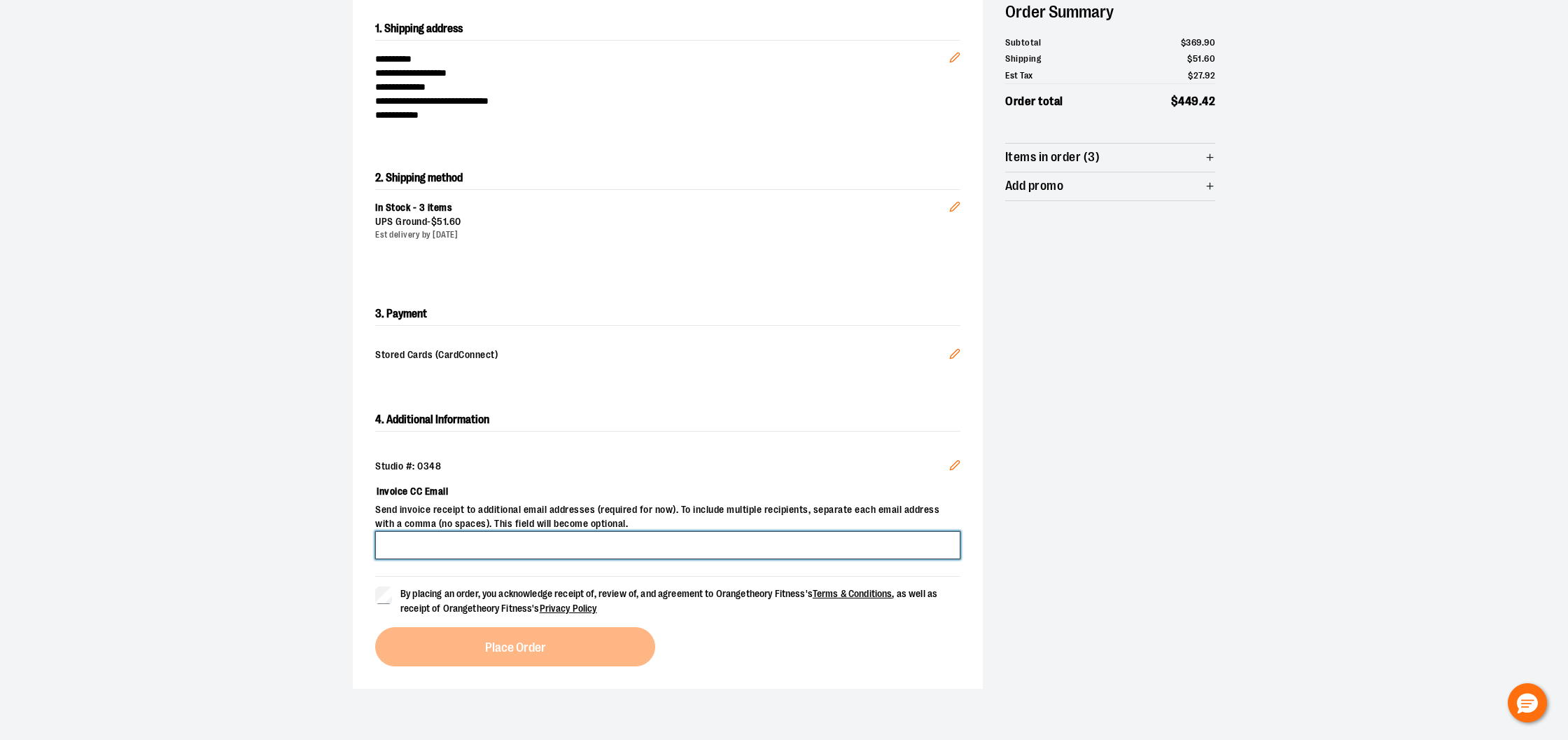
click at [478, 548] on input "Invoice CC Email" at bounding box center [668, 545] width 585 height 28
type input "*"
type input "**********"
click at [216, 456] on section "**********" at bounding box center [784, 345] width 1568 height 807
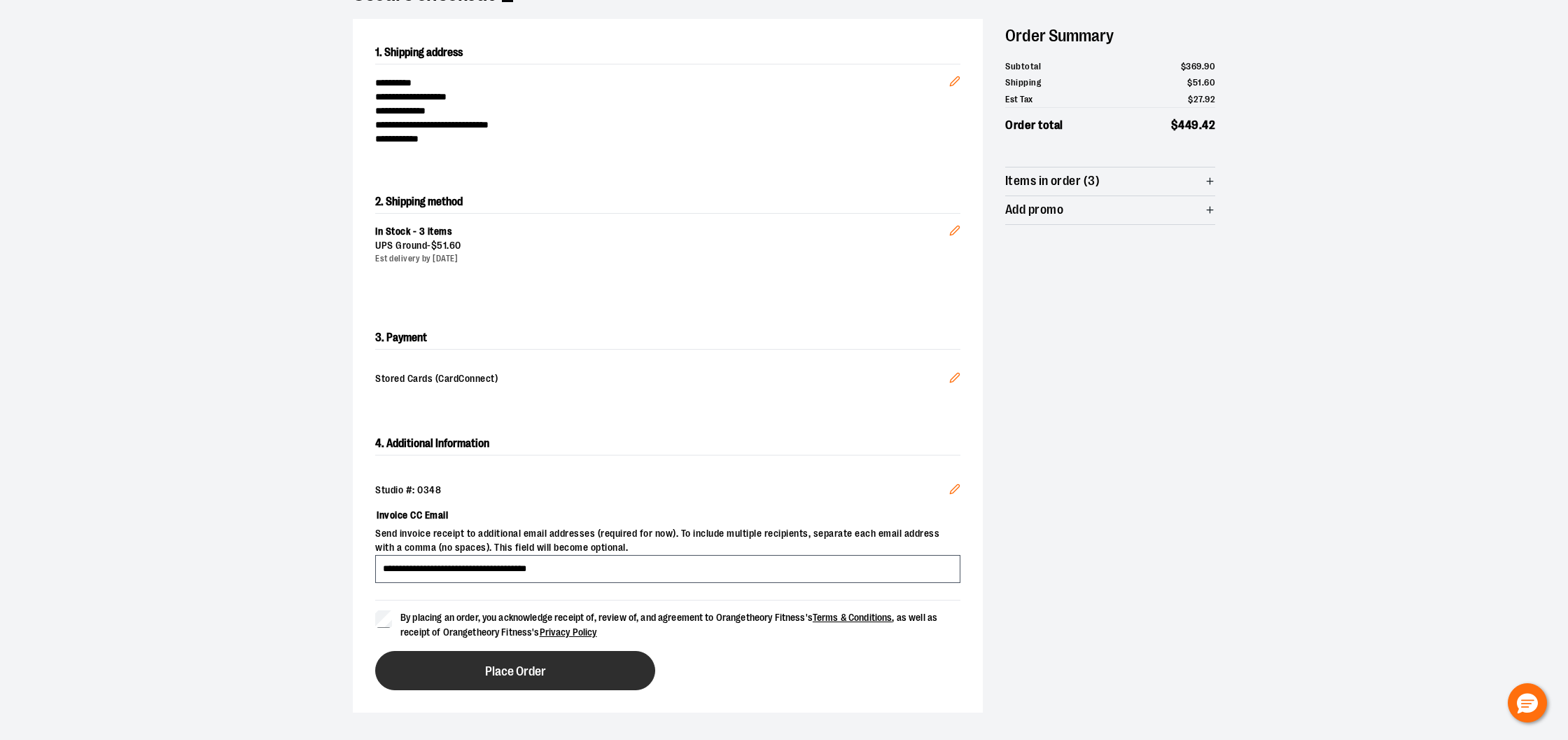
click at [484, 663] on button "Place Order" at bounding box center [516, 671] width 280 height 39
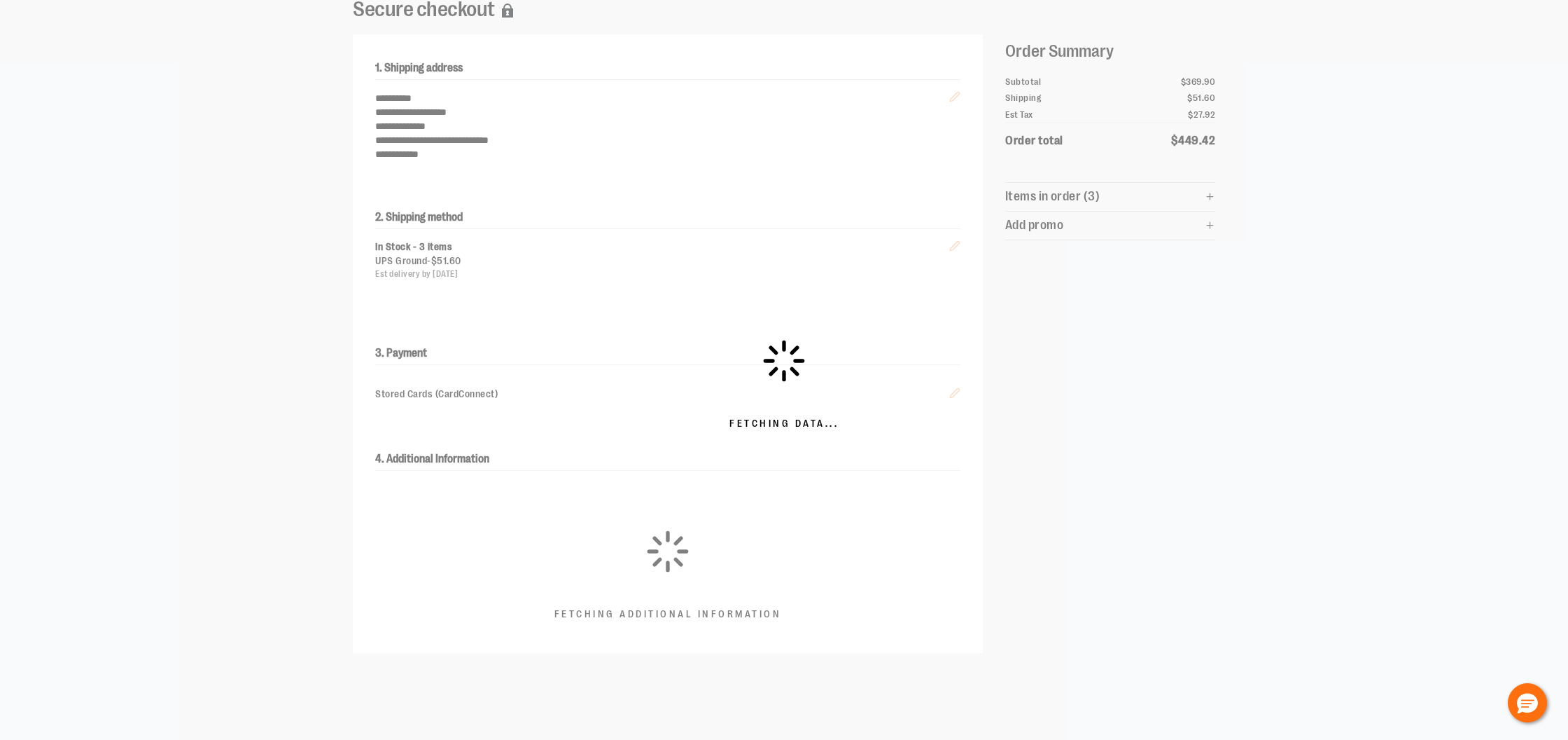
scroll to position [114, 0]
